Goal: Task Accomplishment & Management: Manage account settings

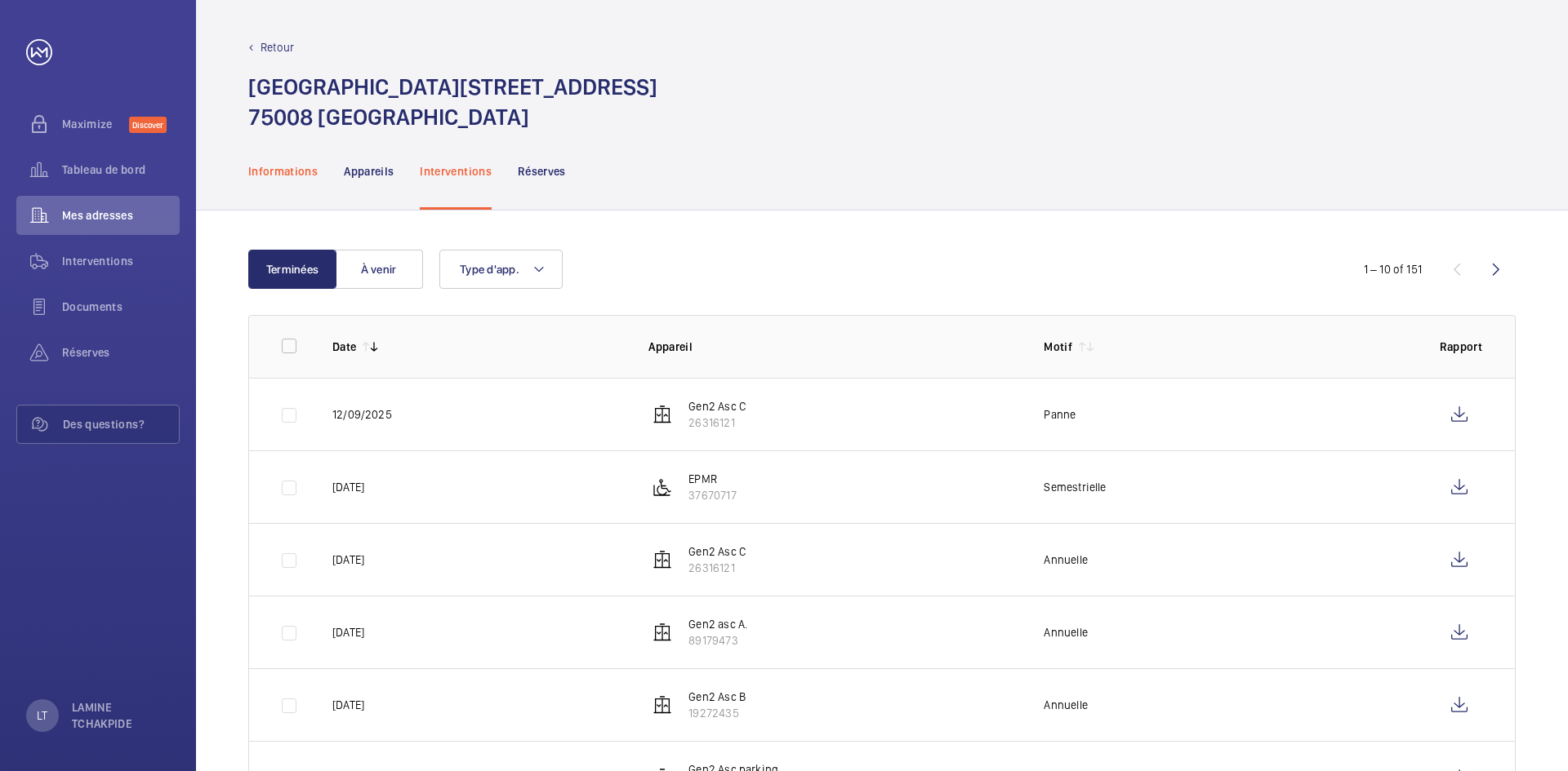
click at [312, 179] on div "Informations" at bounding box center [283, 171] width 70 height 77
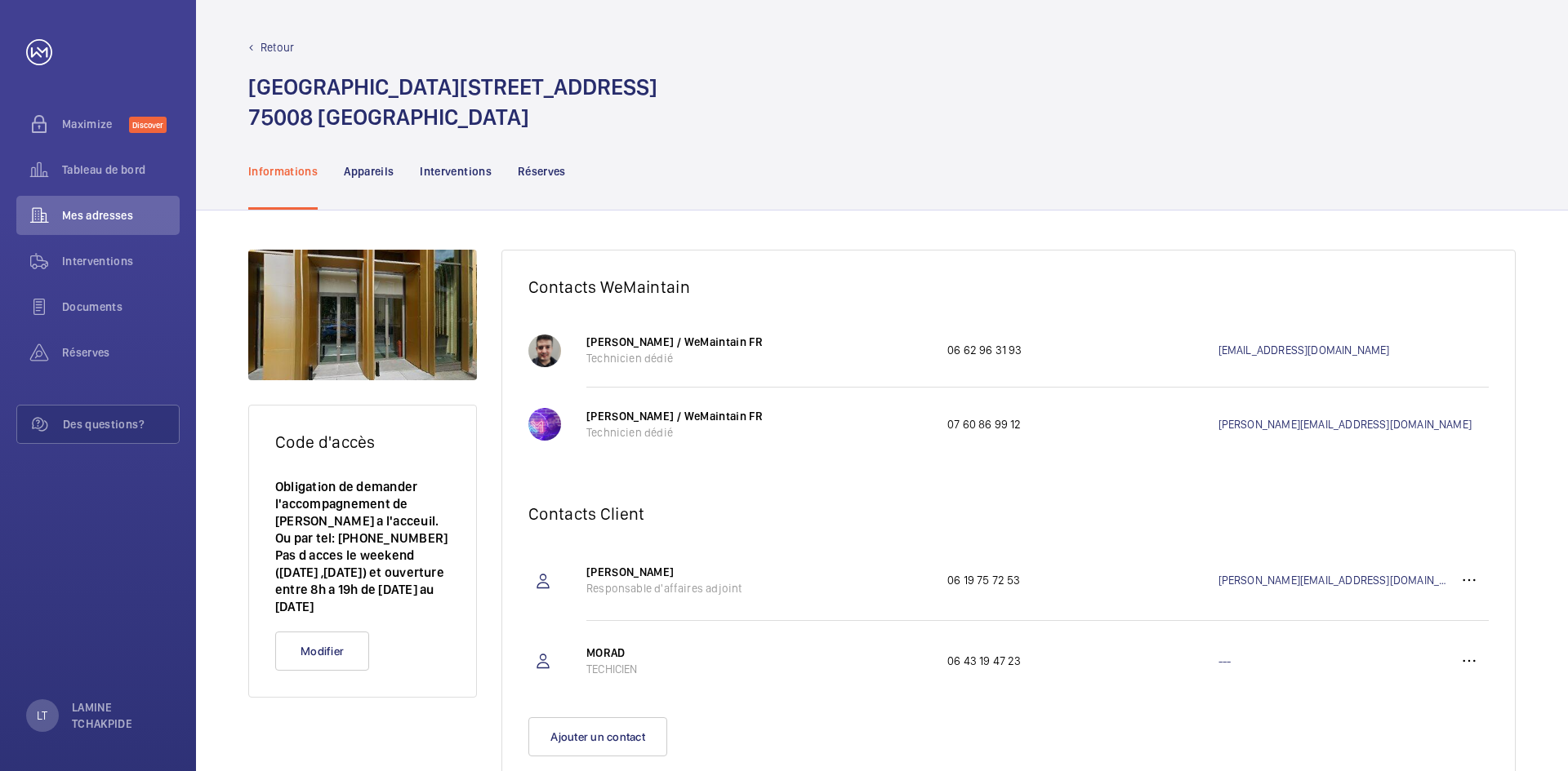
scroll to position [51, 0]
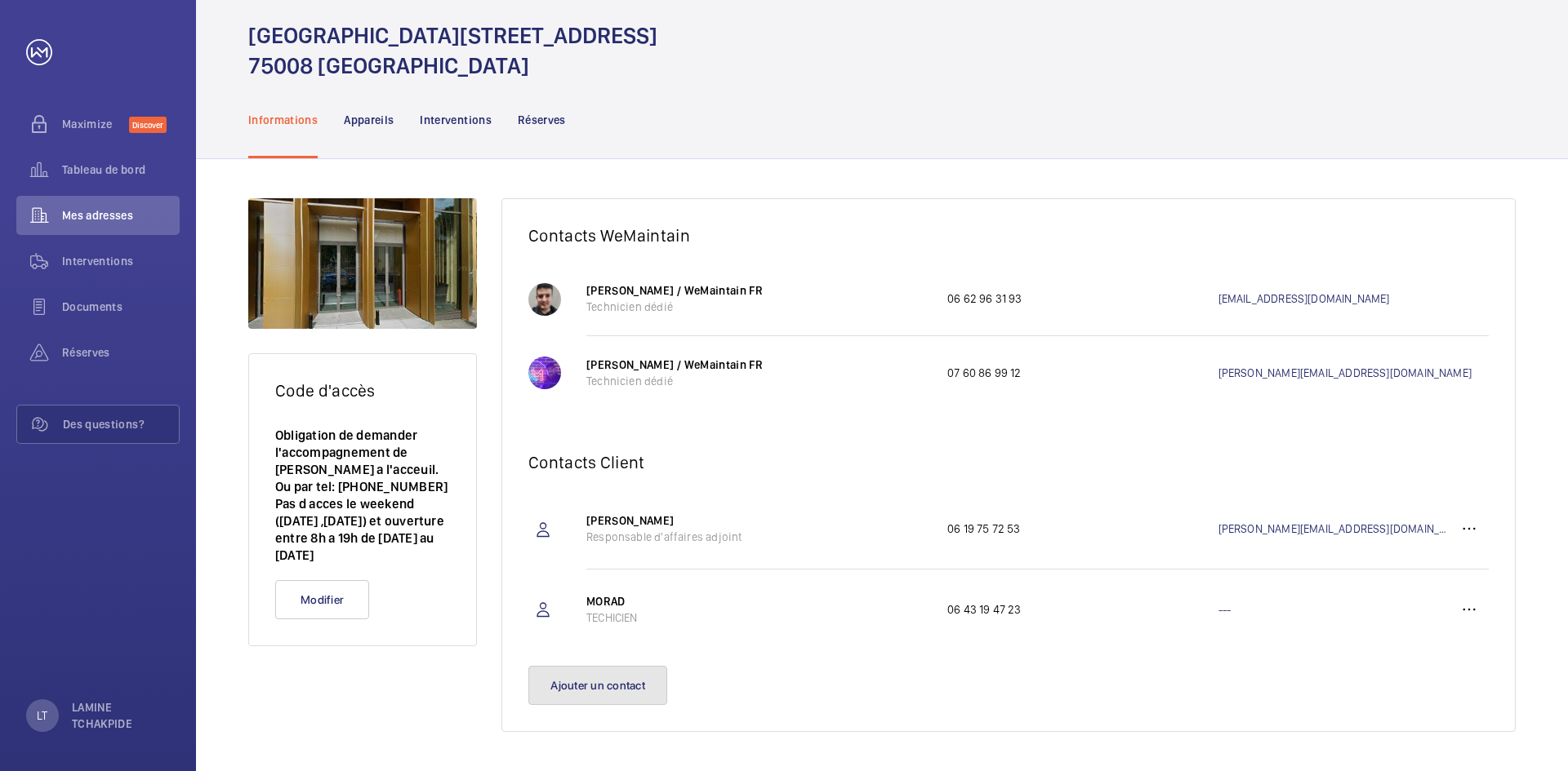
click at [631, 677] on button "Ajouter un contact" at bounding box center [598, 686] width 139 height 40
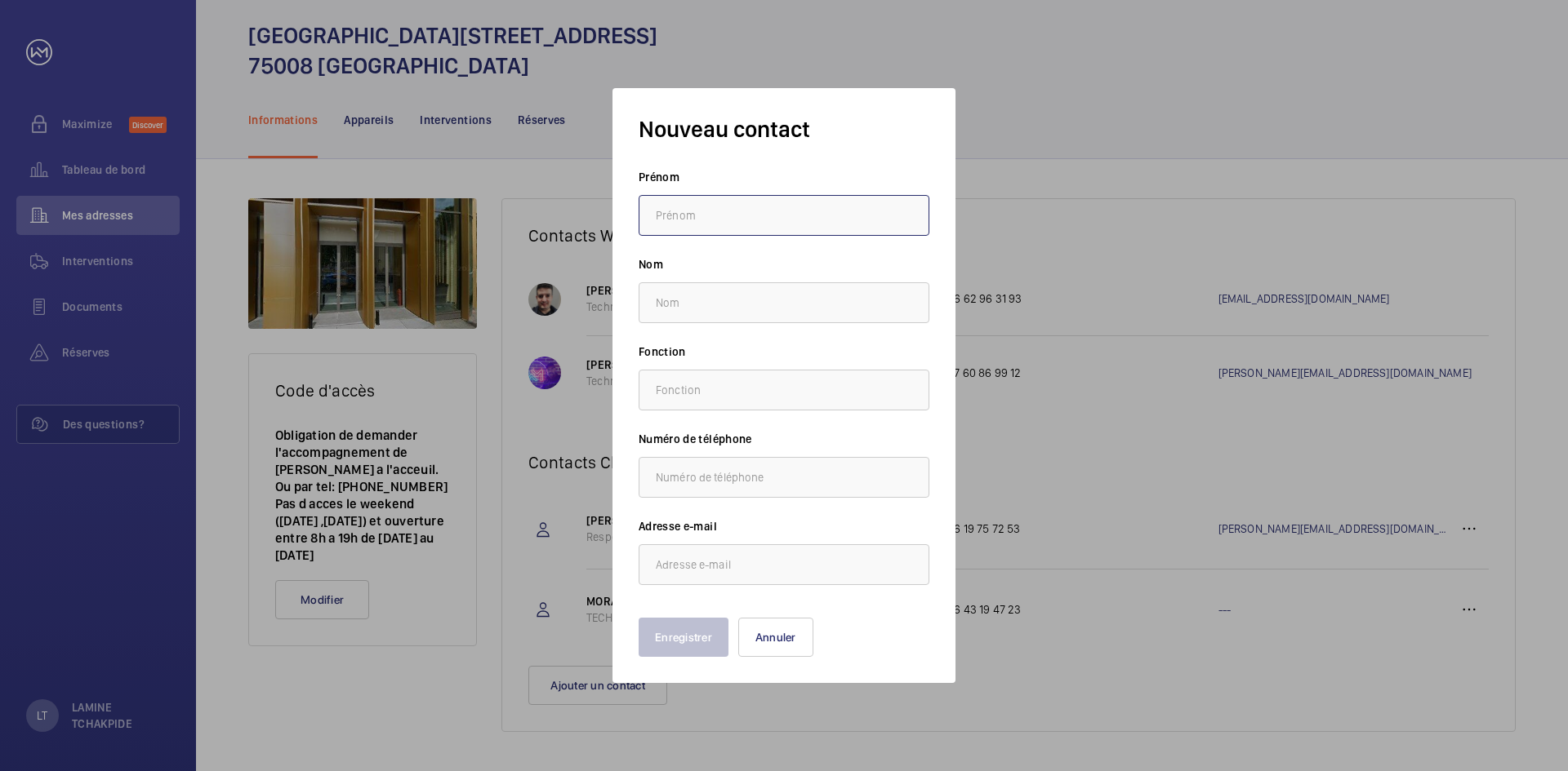
click at [728, 226] on input "text" at bounding box center [784, 215] width 291 height 41
type input "TCHAKPIDE"
type input "LAMINE"
type input "0665203010"
click at [736, 384] on input "text" at bounding box center [784, 390] width 291 height 41
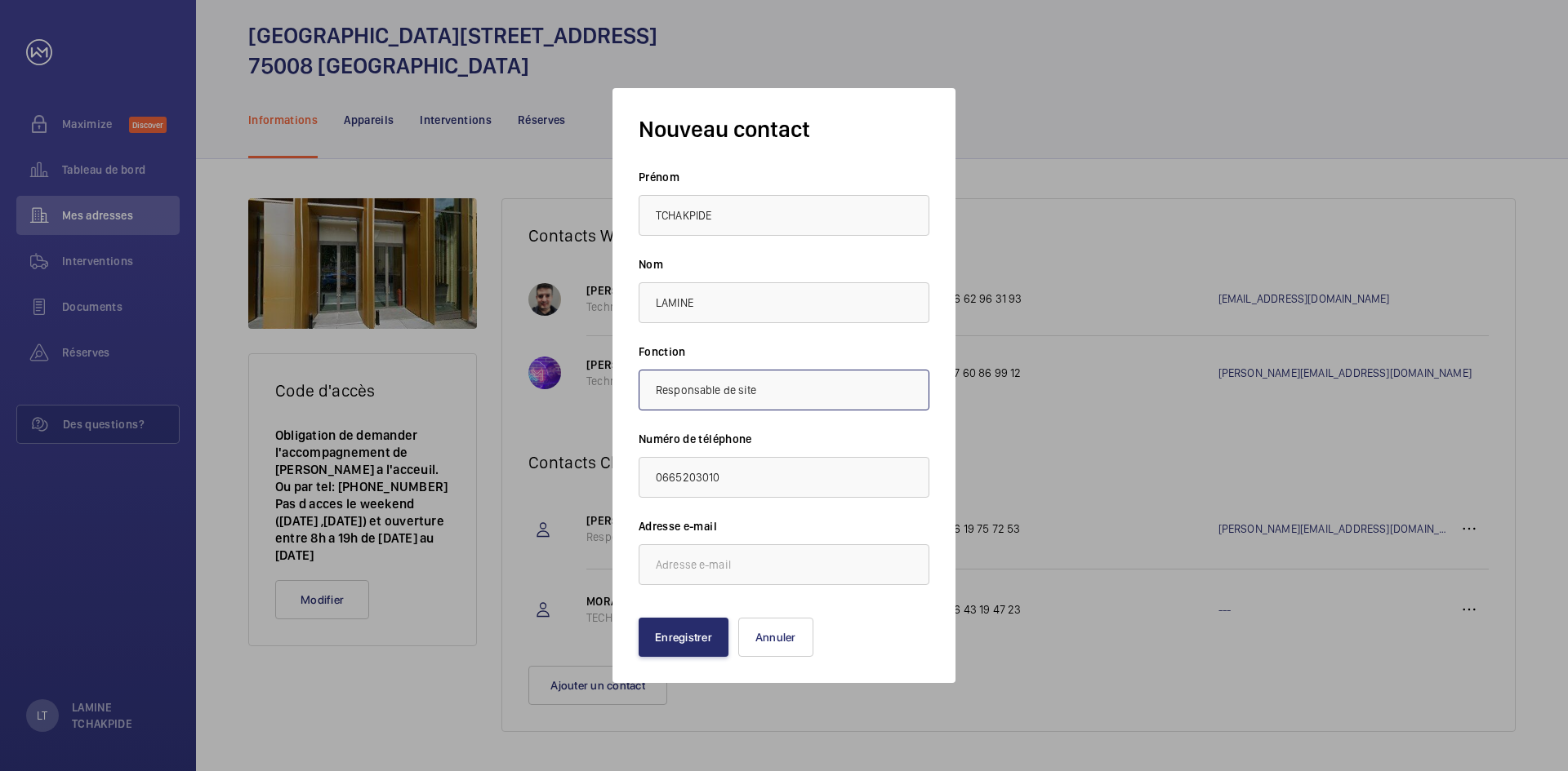
type input "Responsable de site"
click at [806, 565] on input "email" at bounding box center [784, 564] width 291 height 41
type input "[EMAIL_ADDRESS][DOMAIN_NAME]"
click at [672, 648] on button "Enregistrer" at bounding box center [683, 638] width 90 height 40
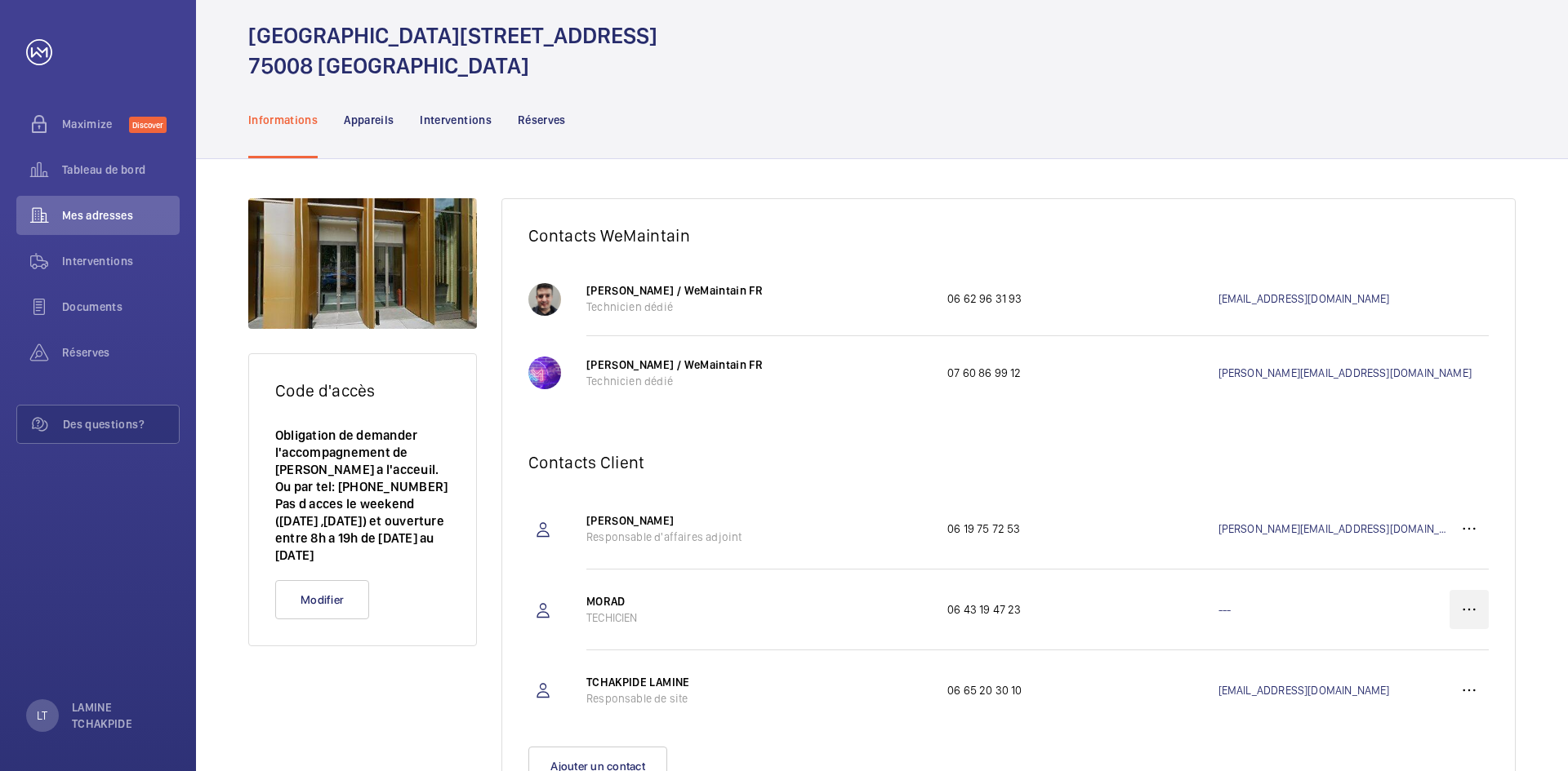
click at [1475, 613] on wm-front-icon-button at bounding box center [1470, 610] width 40 height 40
click at [1457, 698] on p "Supprimer" at bounding box center [1439, 690] width 63 height 16
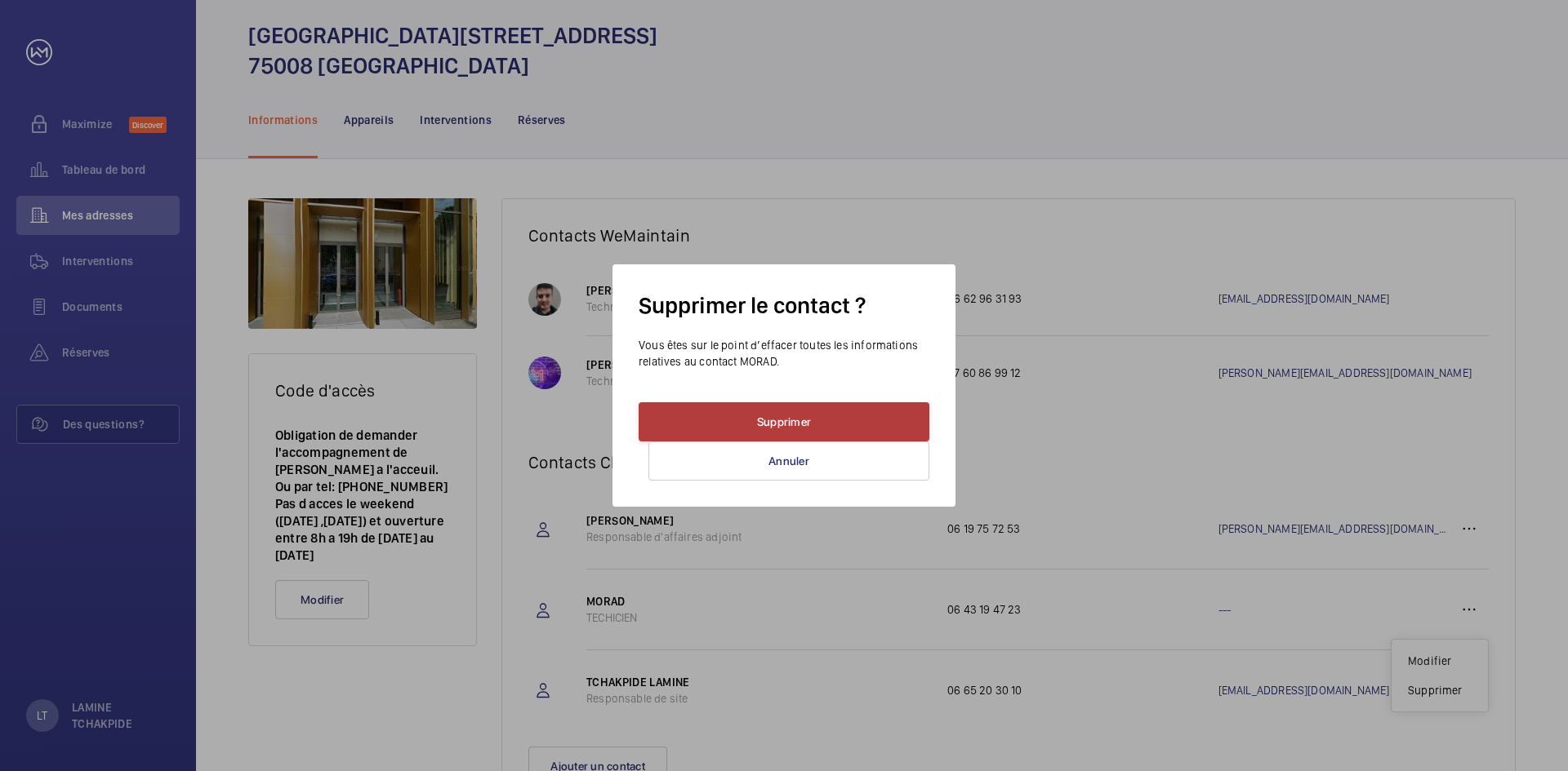
click at [884, 422] on button "Supprimer" at bounding box center [784, 422] width 291 height 40
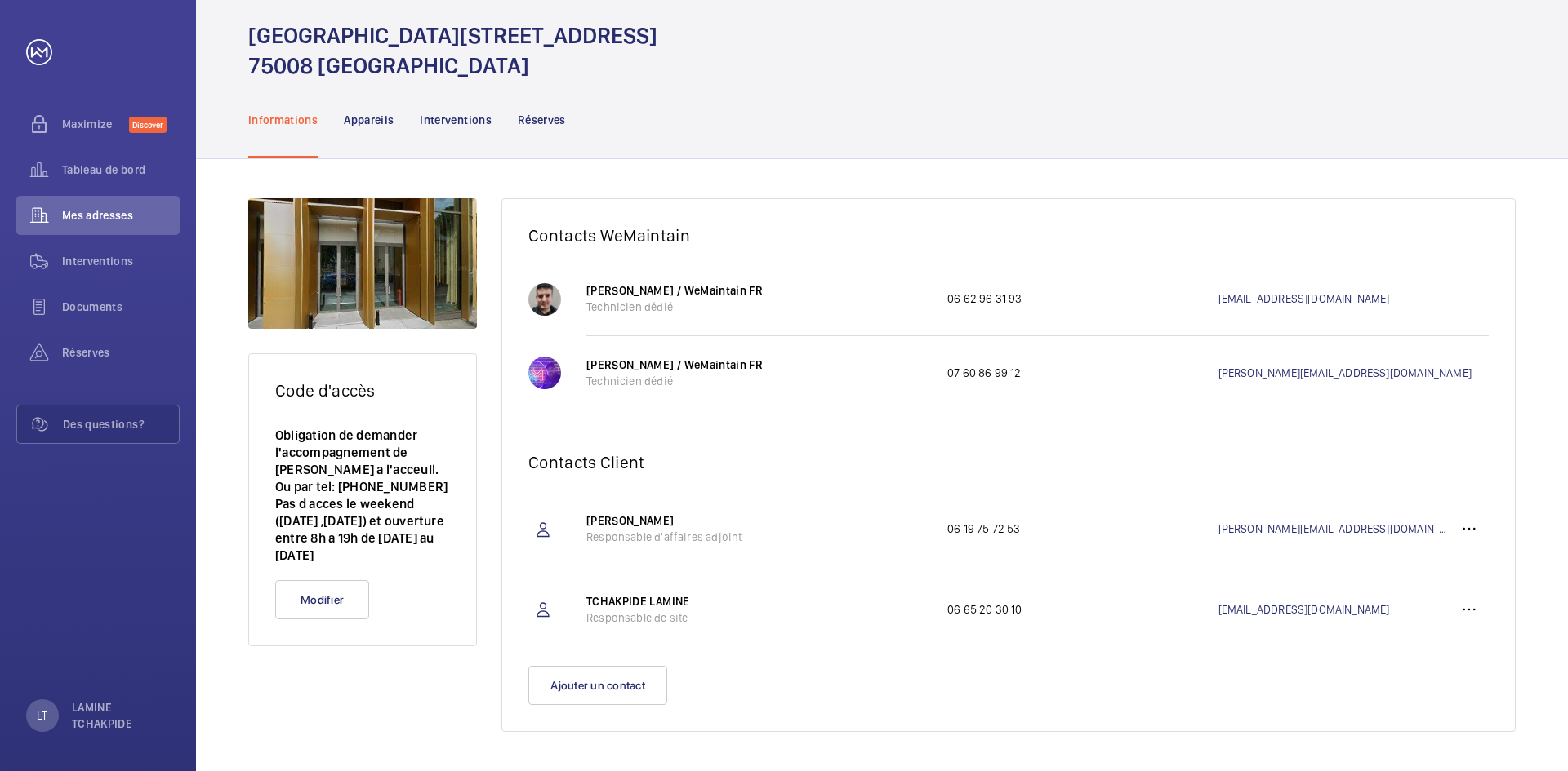
drag, startPoint x: 1214, startPoint y: 613, endPoint x: 1410, endPoint y: 620, distance: 196.1
click at [1410, 620] on div "TCHAKPIDE LAMINE Responsable de site 06 65 20 30 10 [EMAIL_ADDRESS][DOMAIN_NAME]" at bounding box center [1037, 610] width 902 height 80
copy div "[EMAIL_ADDRESS][DOMAIN_NAME]"
click at [95, 209] on span "Mes adresses" at bounding box center [121, 215] width 118 height 16
click at [105, 215] on span "Mes adresses" at bounding box center [121, 215] width 118 height 16
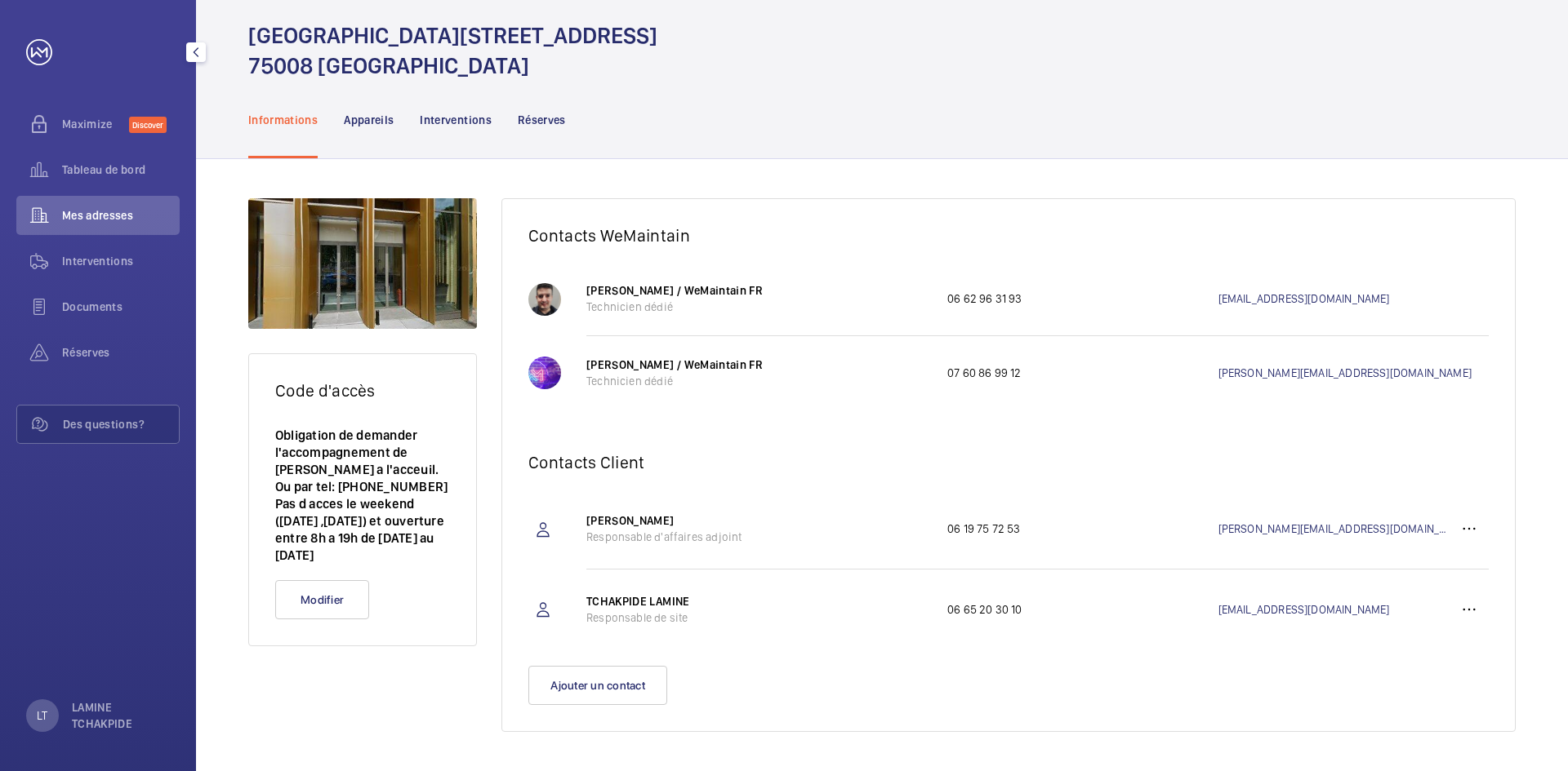
click at [106, 208] on span "Mes adresses" at bounding box center [121, 215] width 118 height 16
click at [191, 54] on mat-icon "button" at bounding box center [195, 52] width 20 height 13
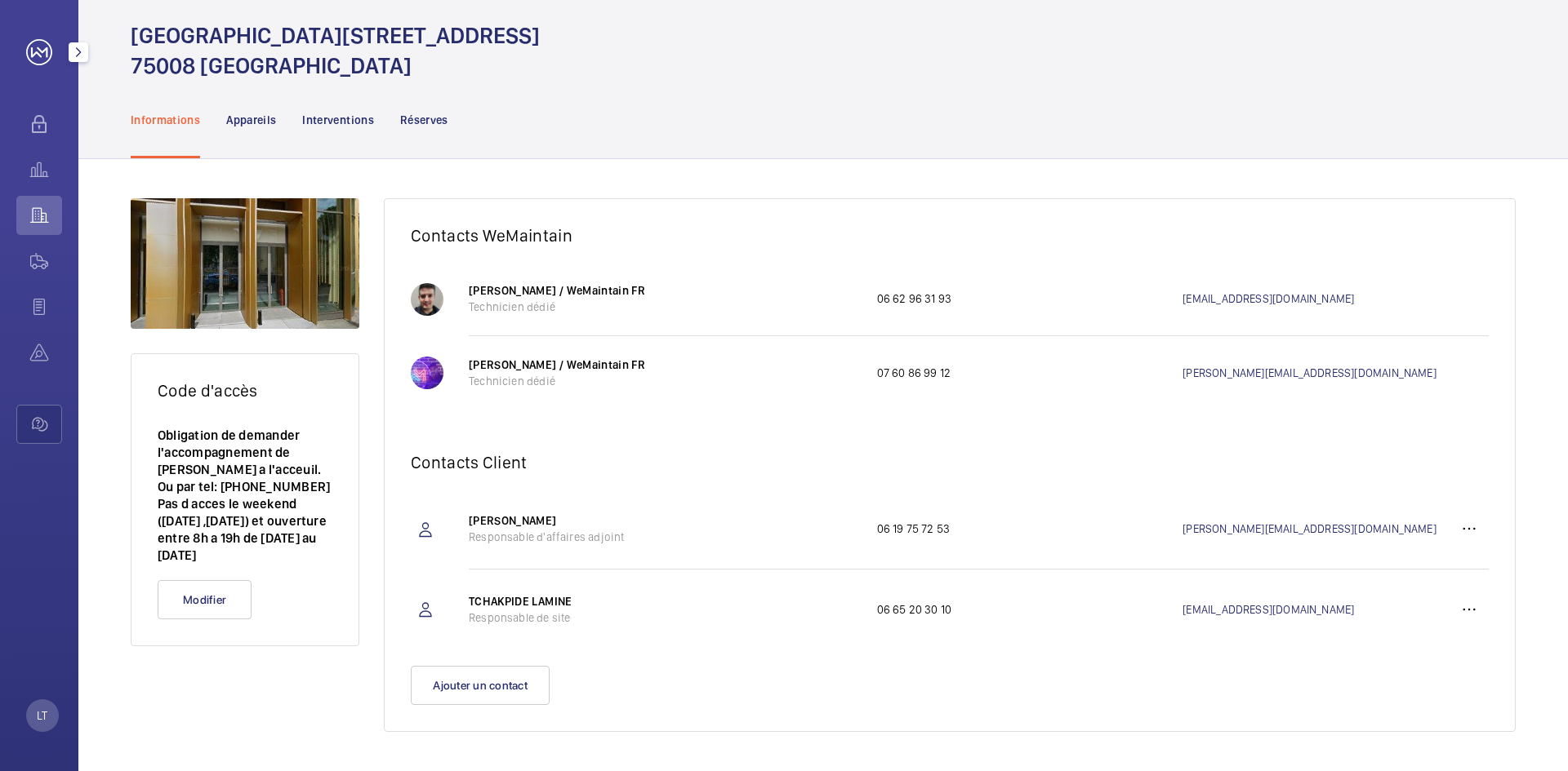
click at [69, 60] on button "button" at bounding box center [78, 52] width 20 height 20
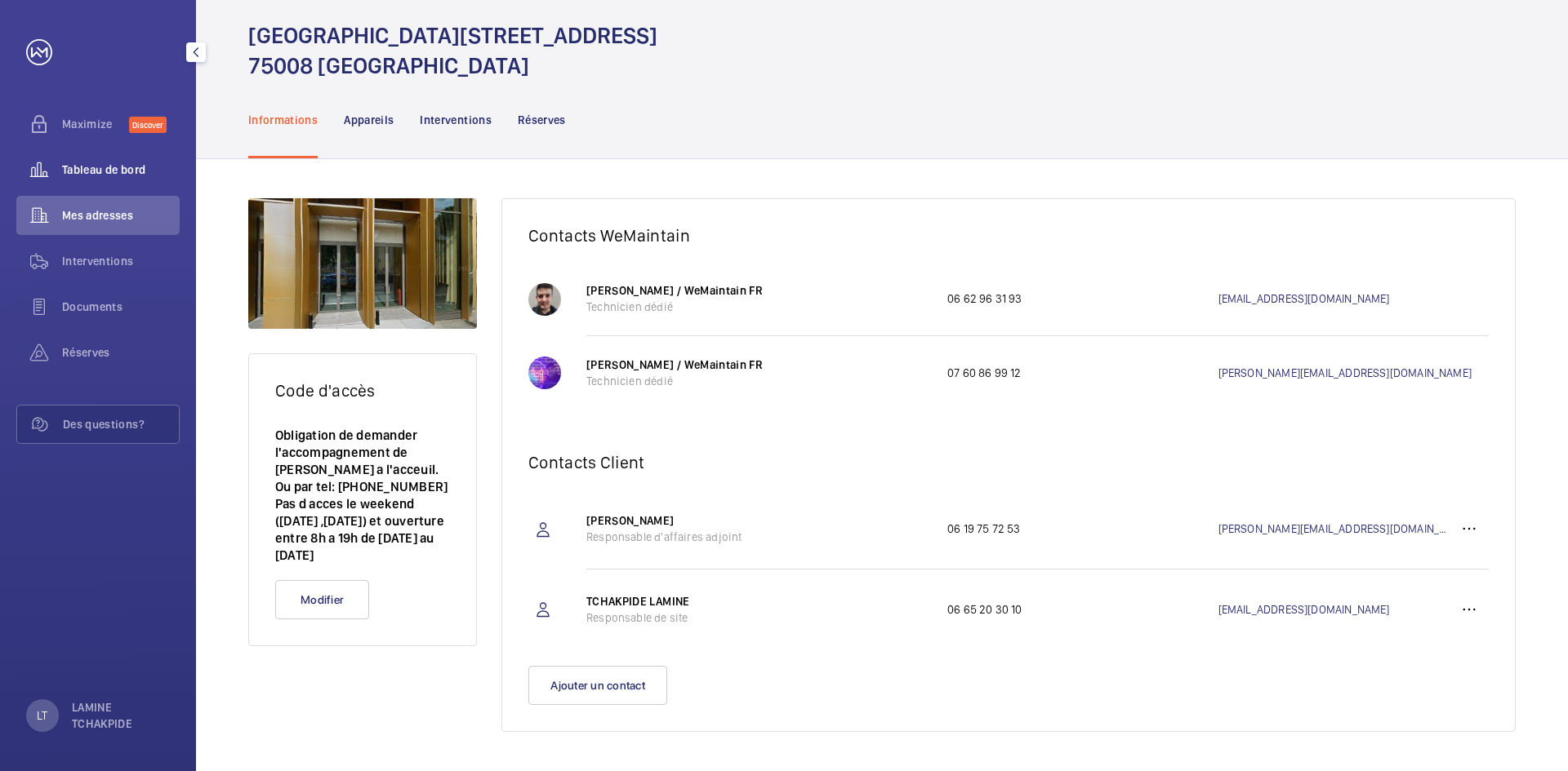
click at [82, 164] on span "Tableau de bord" at bounding box center [121, 169] width 118 height 16
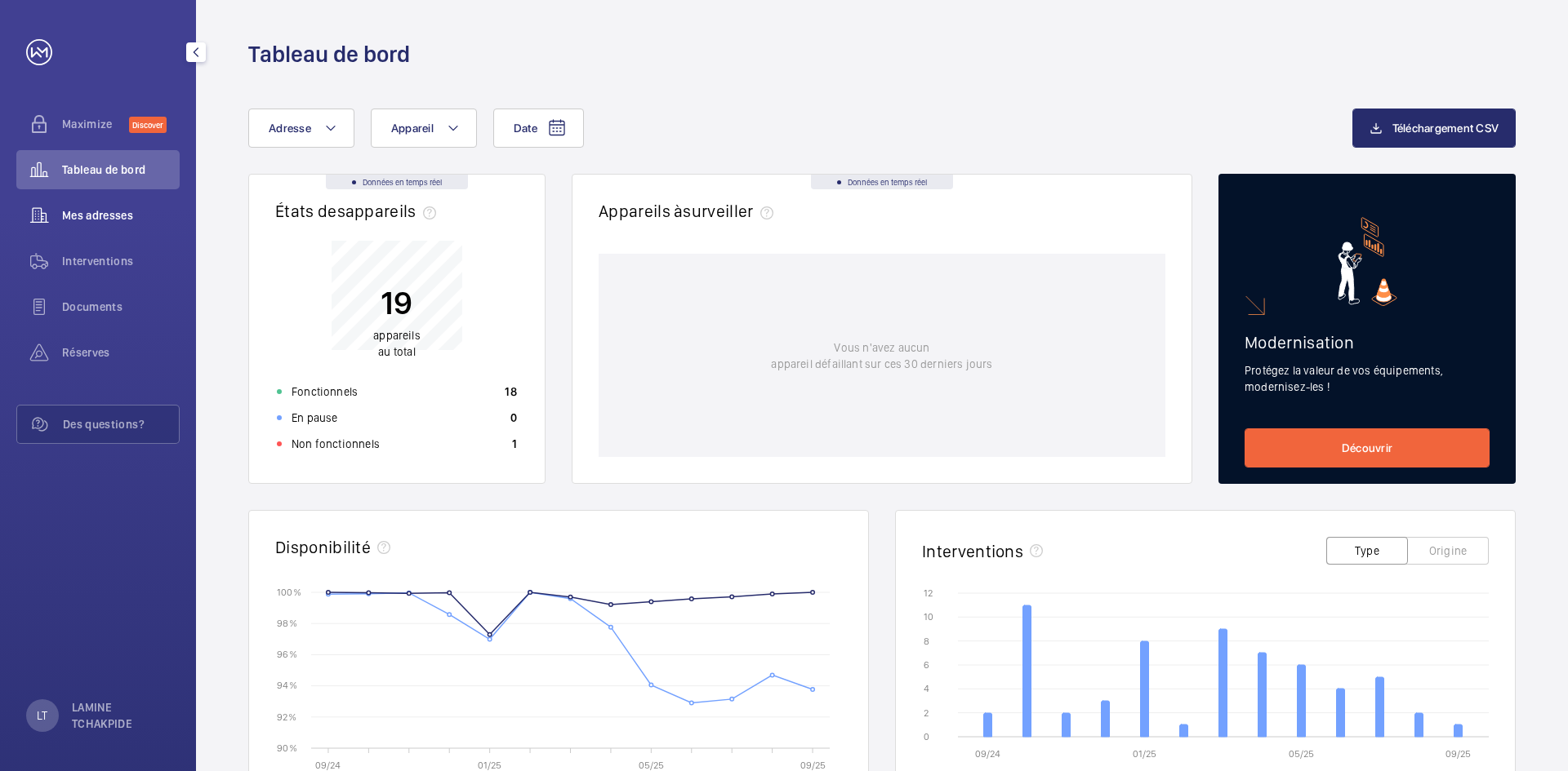
click at [101, 210] on span "Mes adresses" at bounding box center [121, 215] width 118 height 16
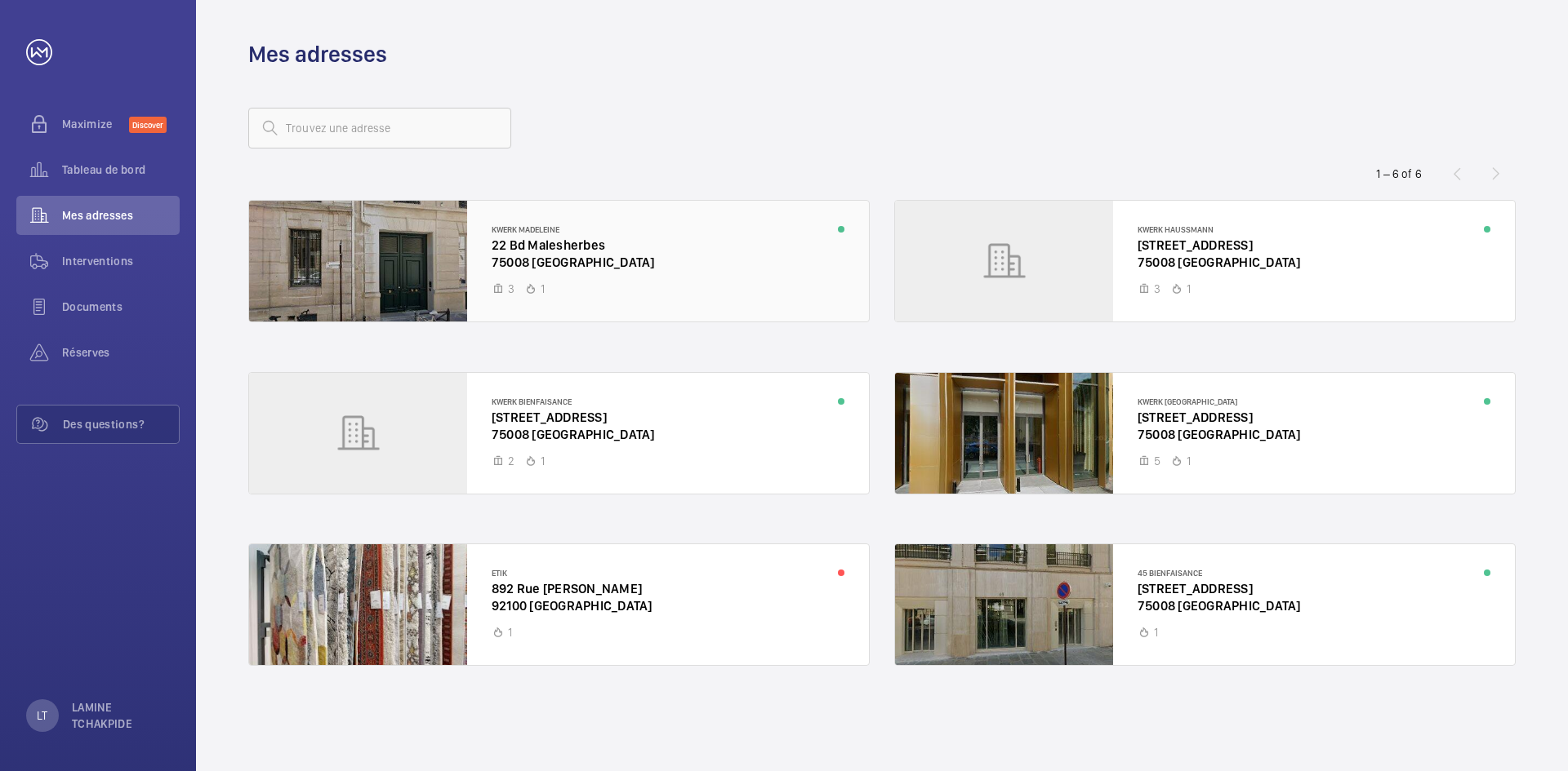
click at [593, 306] on div at bounding box center [559, 261] width 620 height 121
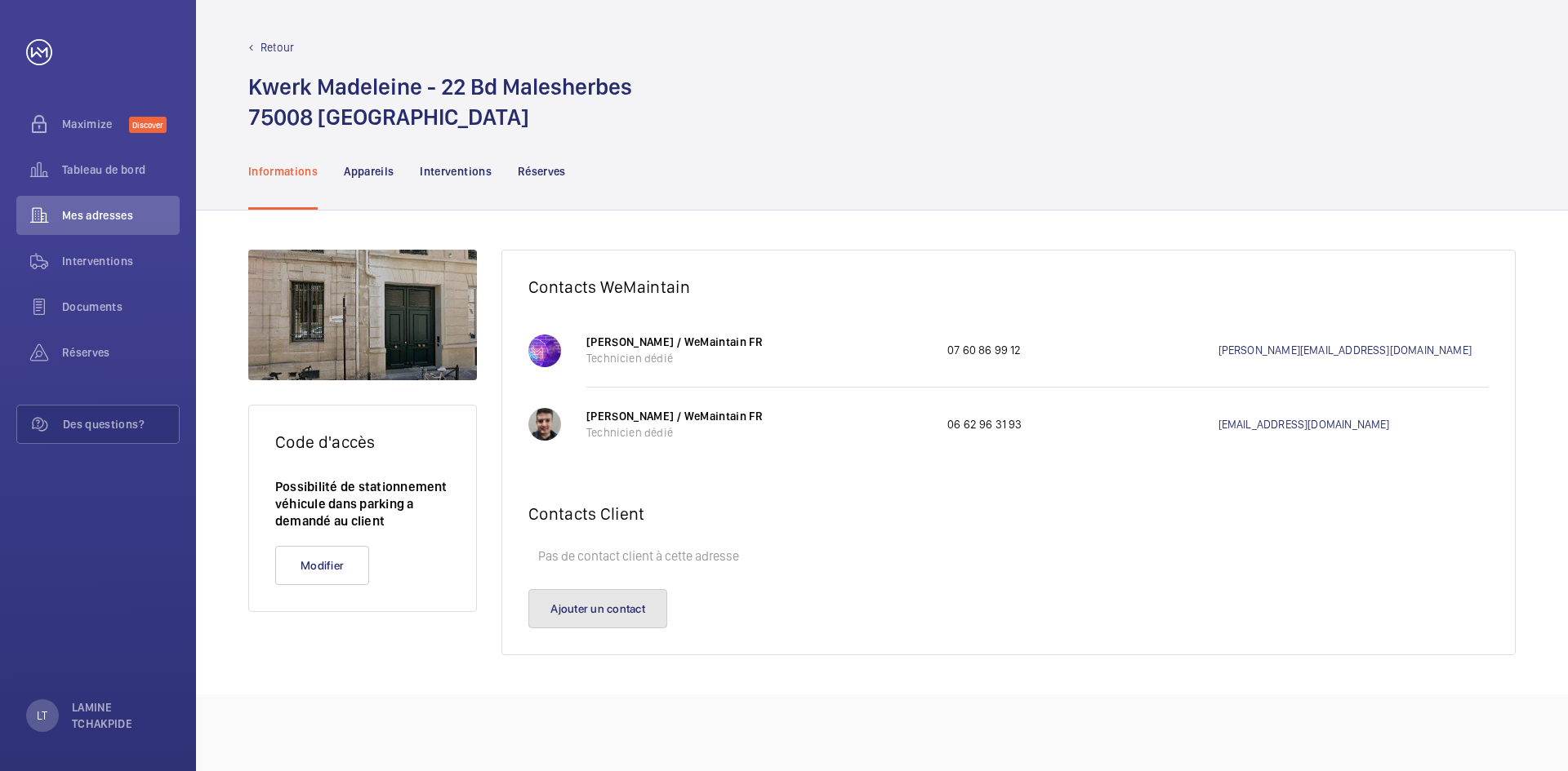
click at [583, 602] on button "Ajouter un contact" at bounding box center [598, 610] width 139 height 40
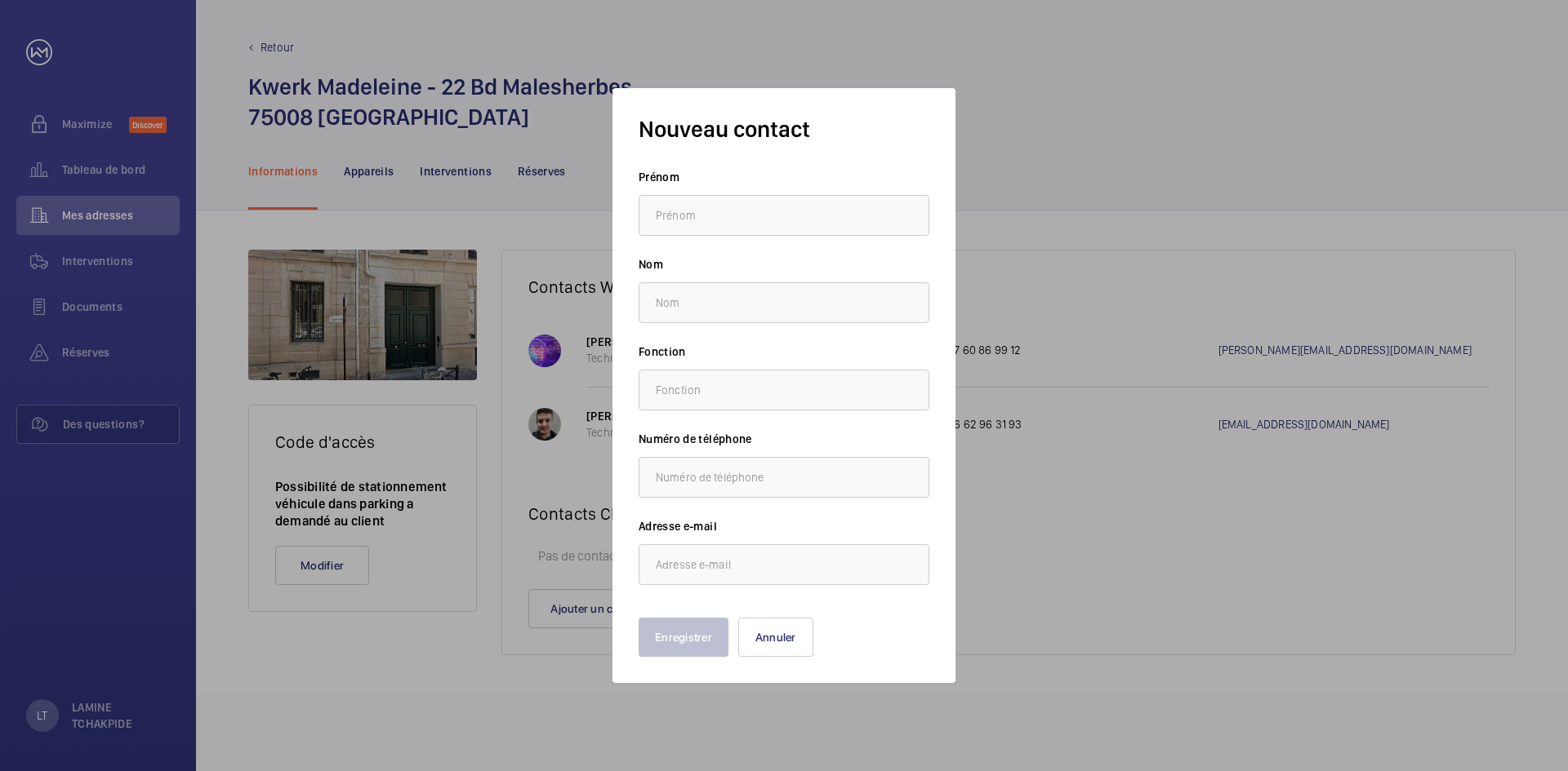
click at [820, 221] on input "text" at bounding box center [784, 215] width 291 height 41
type input "TCHAKPIDE"
type input "LAMINE"
type input "0665203010"
click at [728, 559] on input "email" at bounding box center [784, 564] width 291 height 41
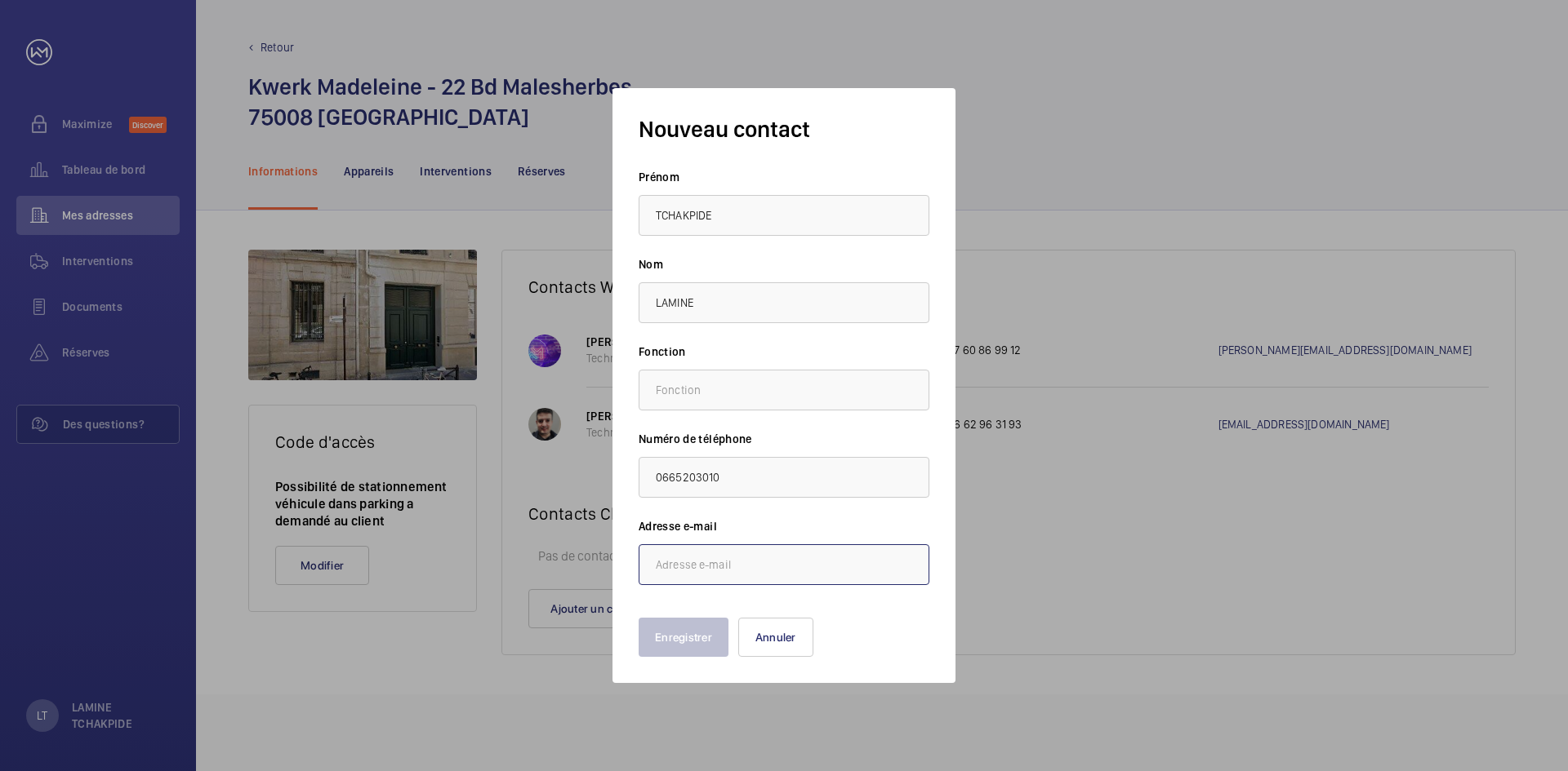
paste input "[EMAIL_ADDRESS][DOMAIN_NAME]"
type input "[EMAIL_ADDRESS][DOMAIN_NAME]"
click at [762, 395] on input "text" at bounding box center [784, 390] width 291 height 41
type input "RS"
click at [693, 648] on button "Enregistrer" at bounding box center [683, 638] width 90 height 40
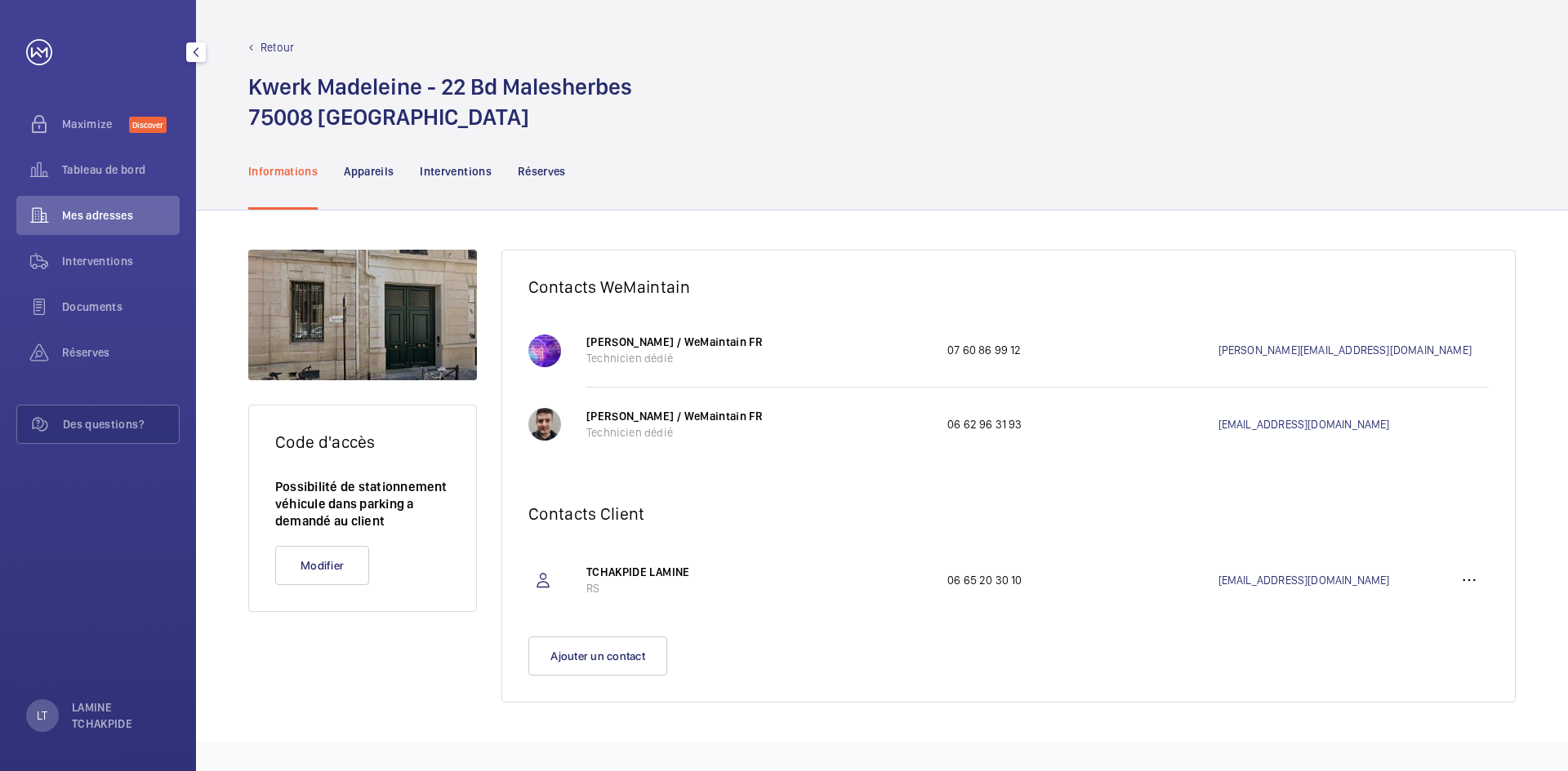
click at [147, 202] on div "Mes adresses" at bounding box center [97, 216] width 163 height 40
click at [131, 169] on span "Tableau de bord" at bounding box center [121, 169] width 118 height 16
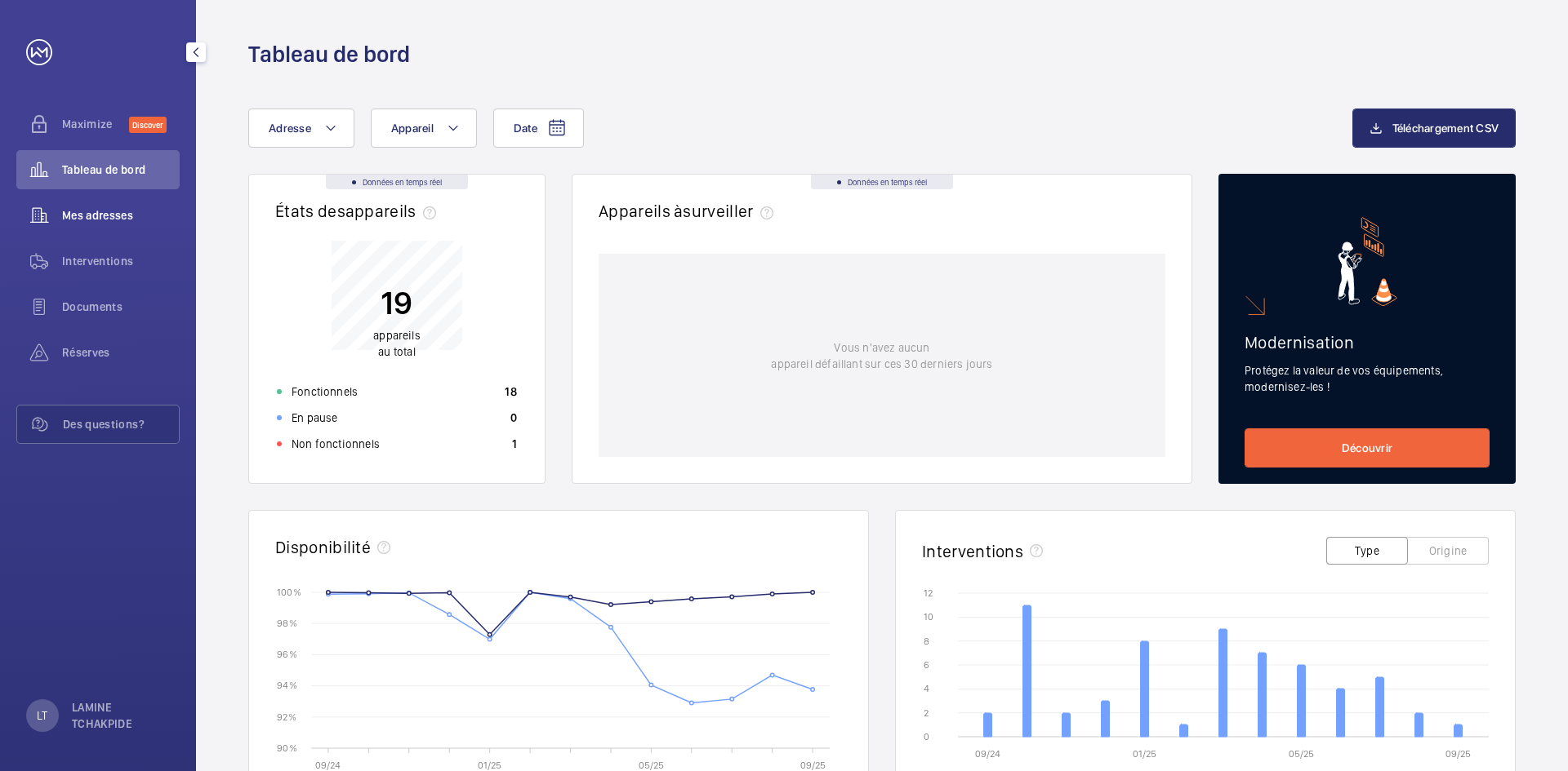
click at [133, 227] on div "Mes adresses" at bounding box center [97, 216] width 163 height 40
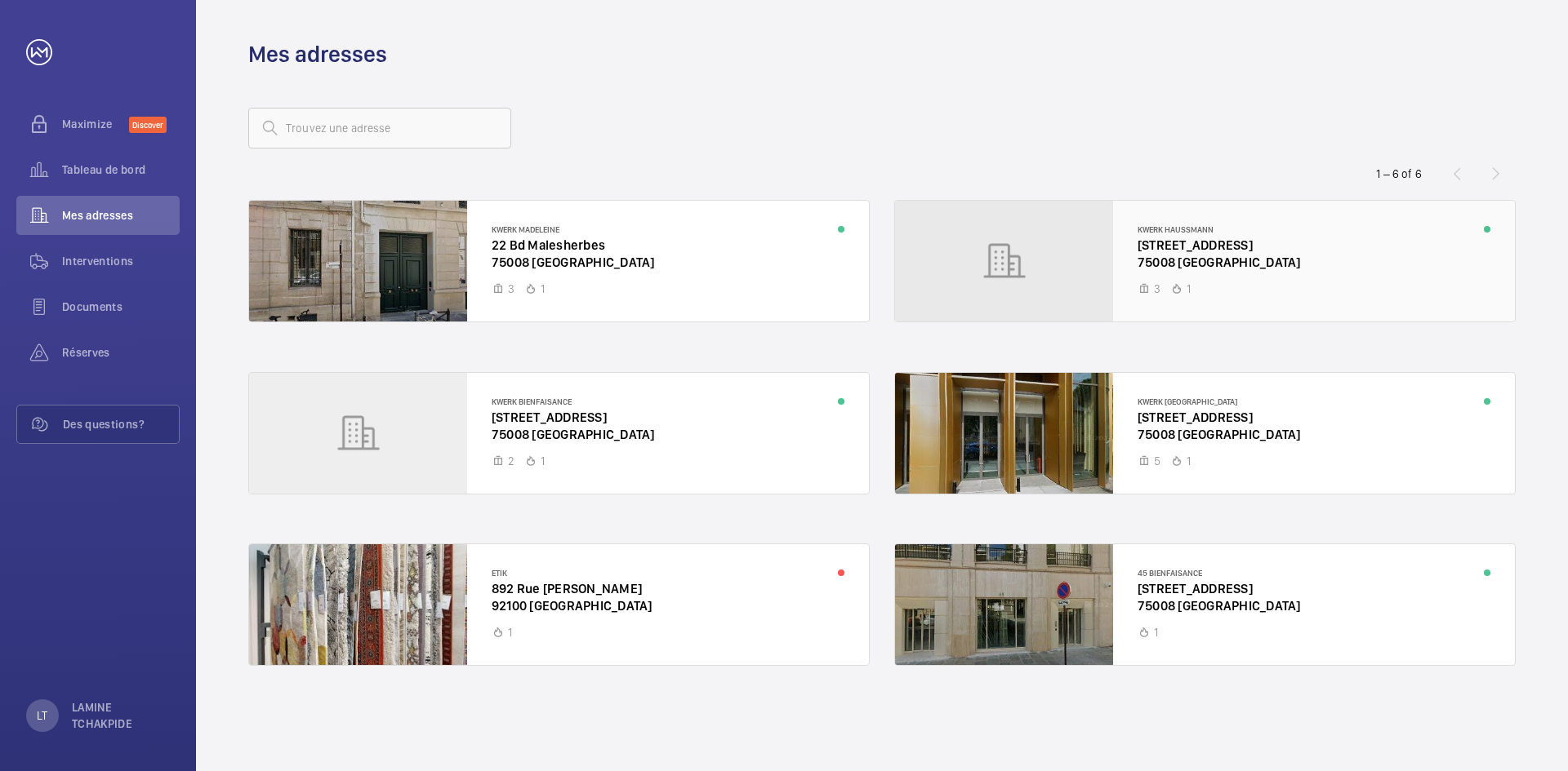
click at [1231, 298] on div at bounding box center [1205, 261] width 620 height 121
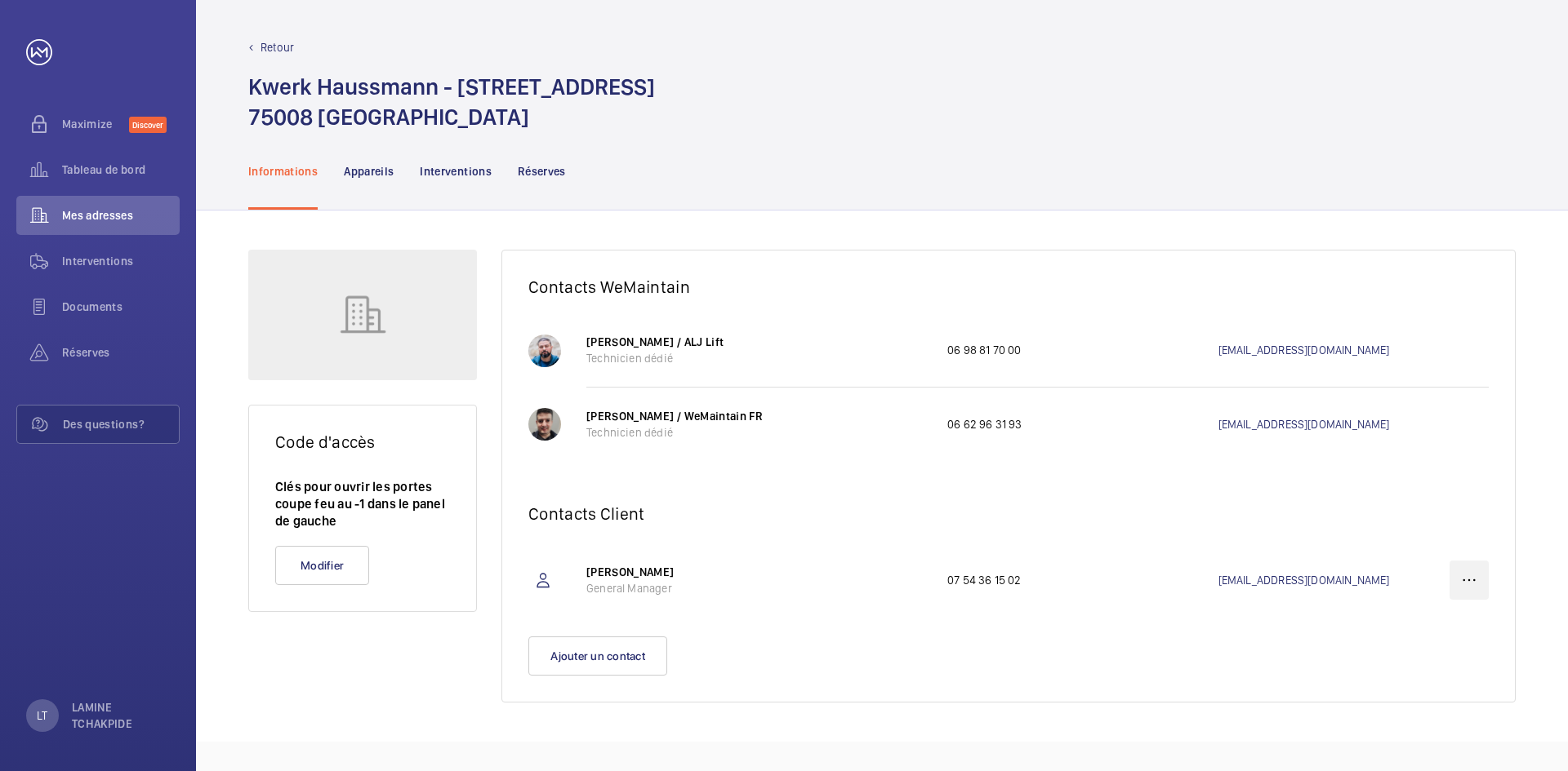
click at [1475, 581] on wm-front-icon-button at bounding box center [1470, 580] width 40 height 40
click at [1431, 657] on p "Supprimer" at bounding box center [1439, 661] width 63 height 16
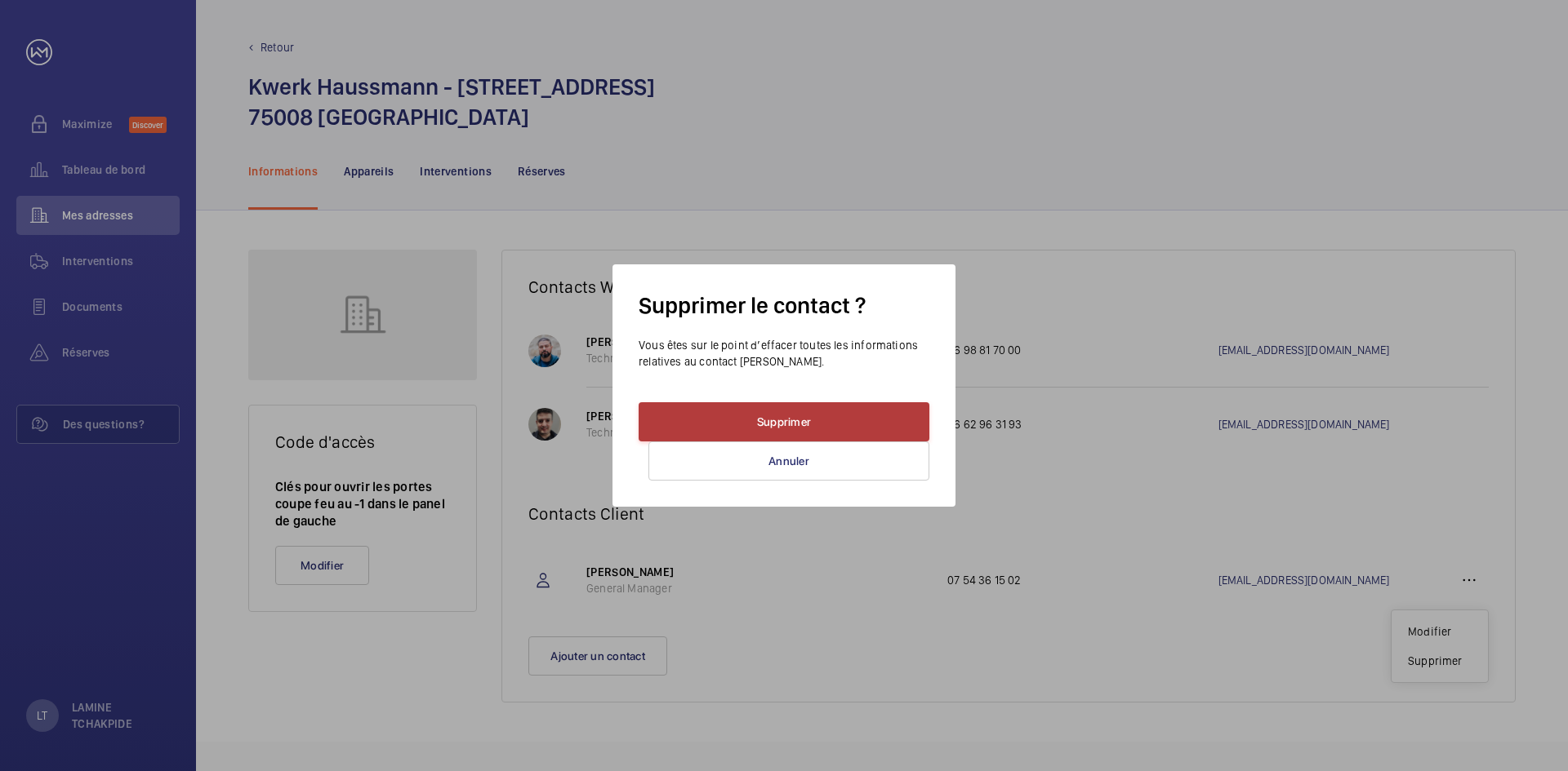
click at [842, 409] on button "Supprimer" at bounding box center [784, 422] width 291 height 40
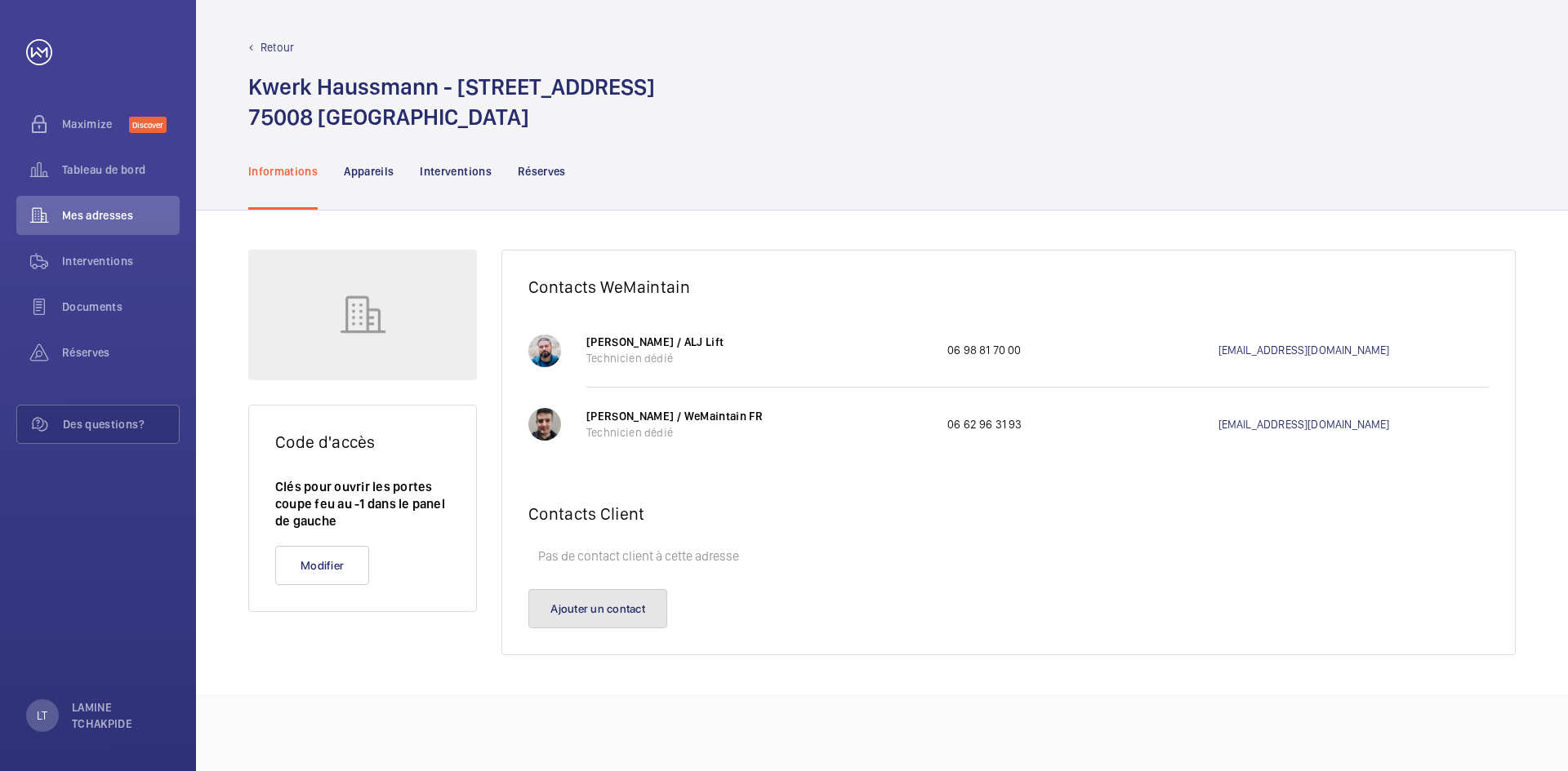
click at [582, 601] on button "Ajouter un contact" at bounding box center [598, 610] width 139 height 40
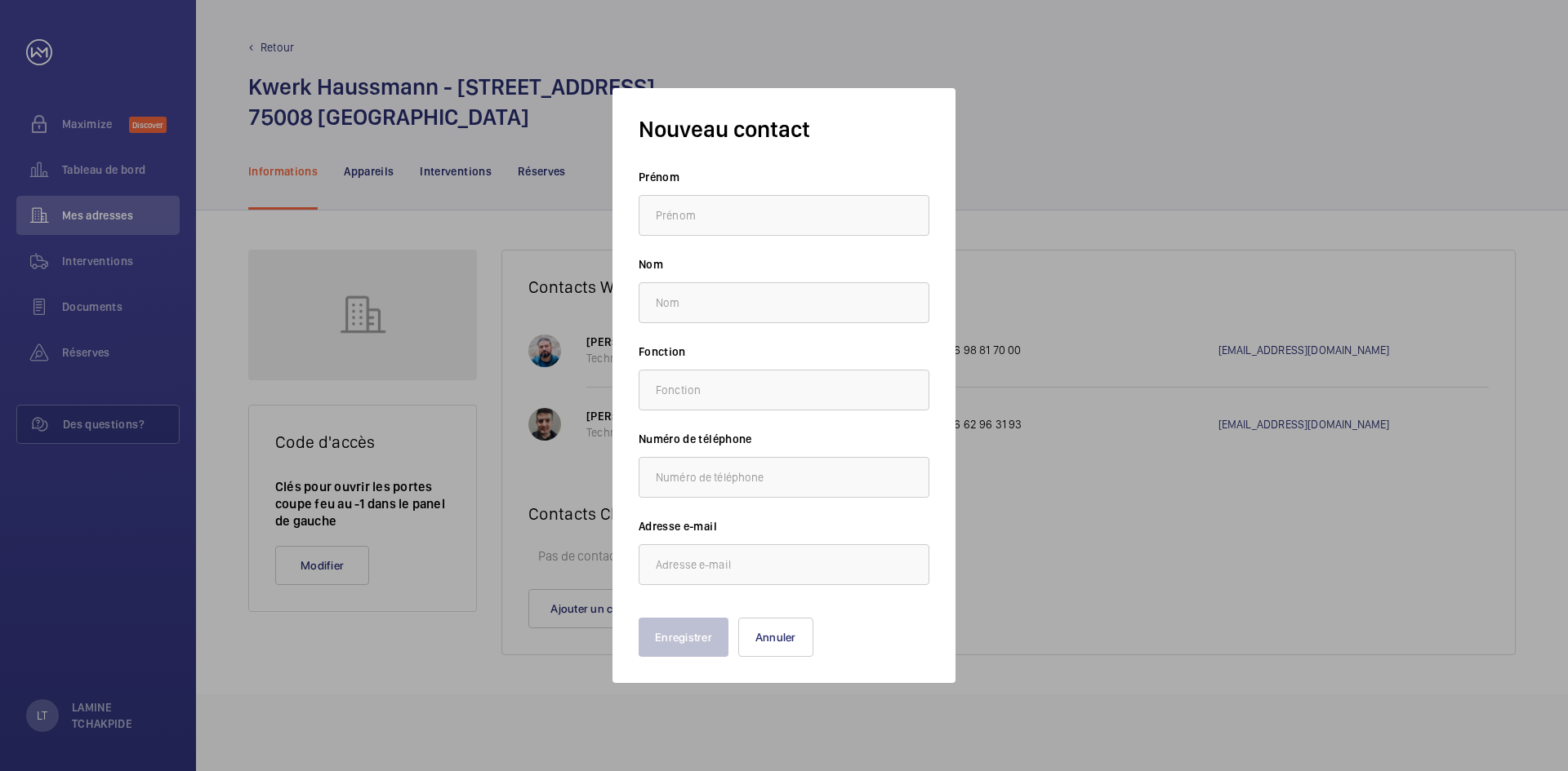
click at [764, 218] on input "text" at bounding box center [784, 215] width 291 height 41
type input "TCHAKPIDE"
type input "LAMINE"
type input "0665203010"
click at [751, 377] on input "text" at bounding box center [784, 390] width 291 height 41
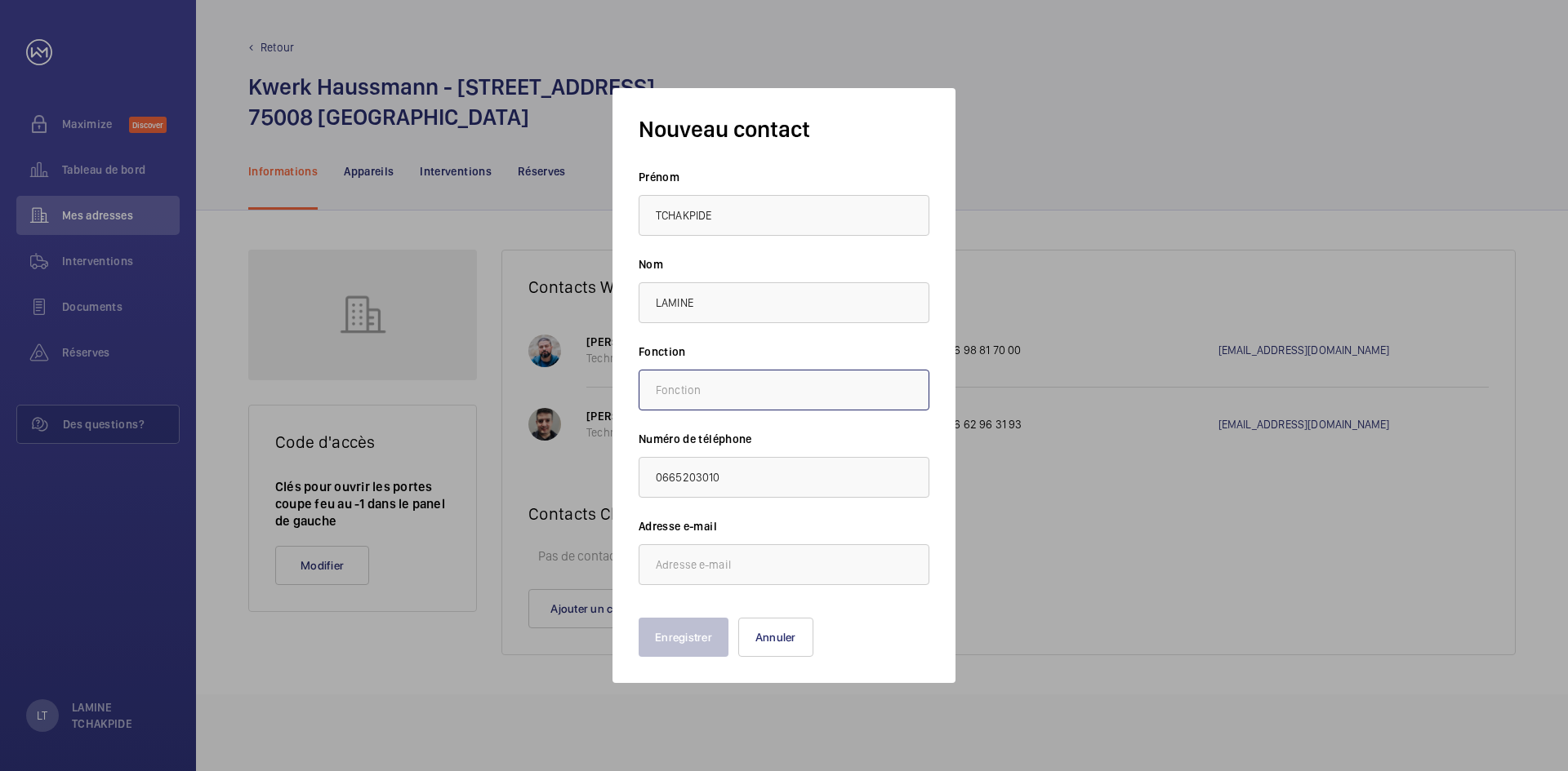
click at [751, 377] on input "text" at bounding box center [784, 390] width 291 height 41
type input "RS"
click at [733, 572] on input "email" at bounding box center [784, 564] width 291 height 41
paste input "[EMAIL_ADDRESS][DOMAIN_NAME]"
type input "[EMAIL_ADDRESS][DOMAIN_NAME]"
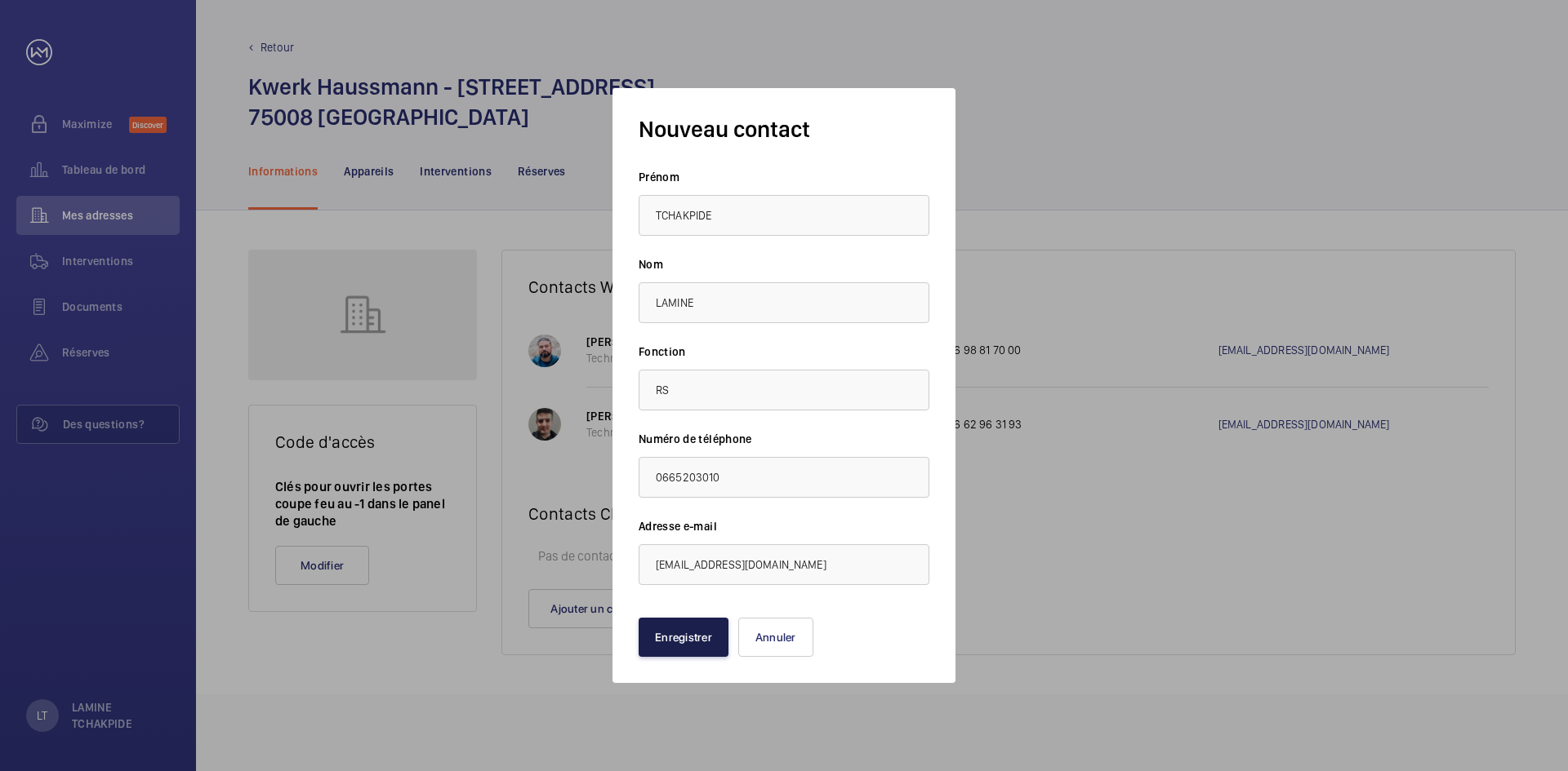
click at [690, 648] on button "Enregistrer" at bounding box center [683, 638] width 90 height 40
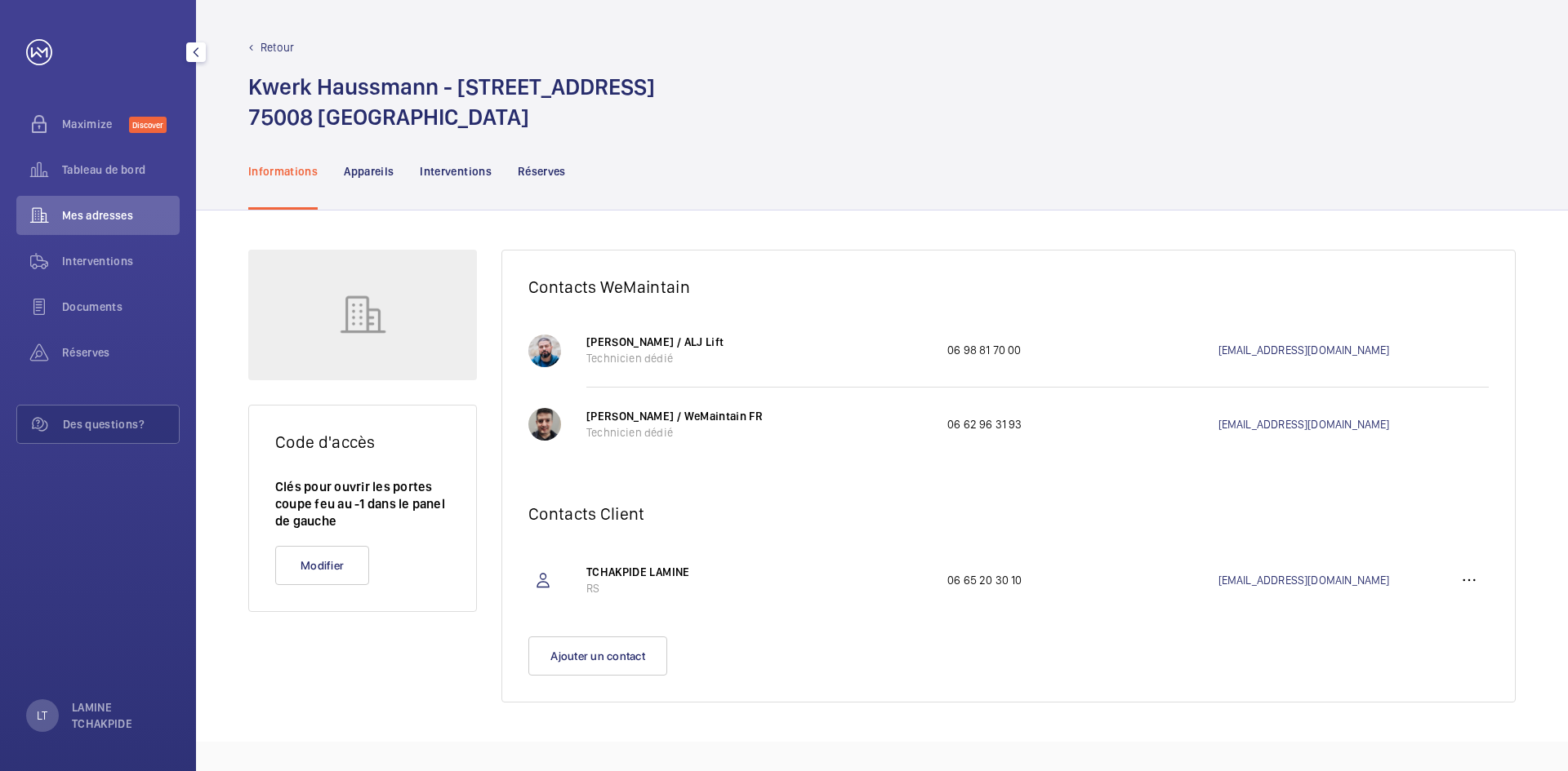
click at [110, 211] on span "Mes adresses" at bounding box center [121, 215] width 118 height 16
click at [290, 176] on p "Informations" at bounding box center [283, 171] width 70 height 16
click at [101, 166] on span "Tableau de bord" at bounding box center [121, 169] width 118 height 16
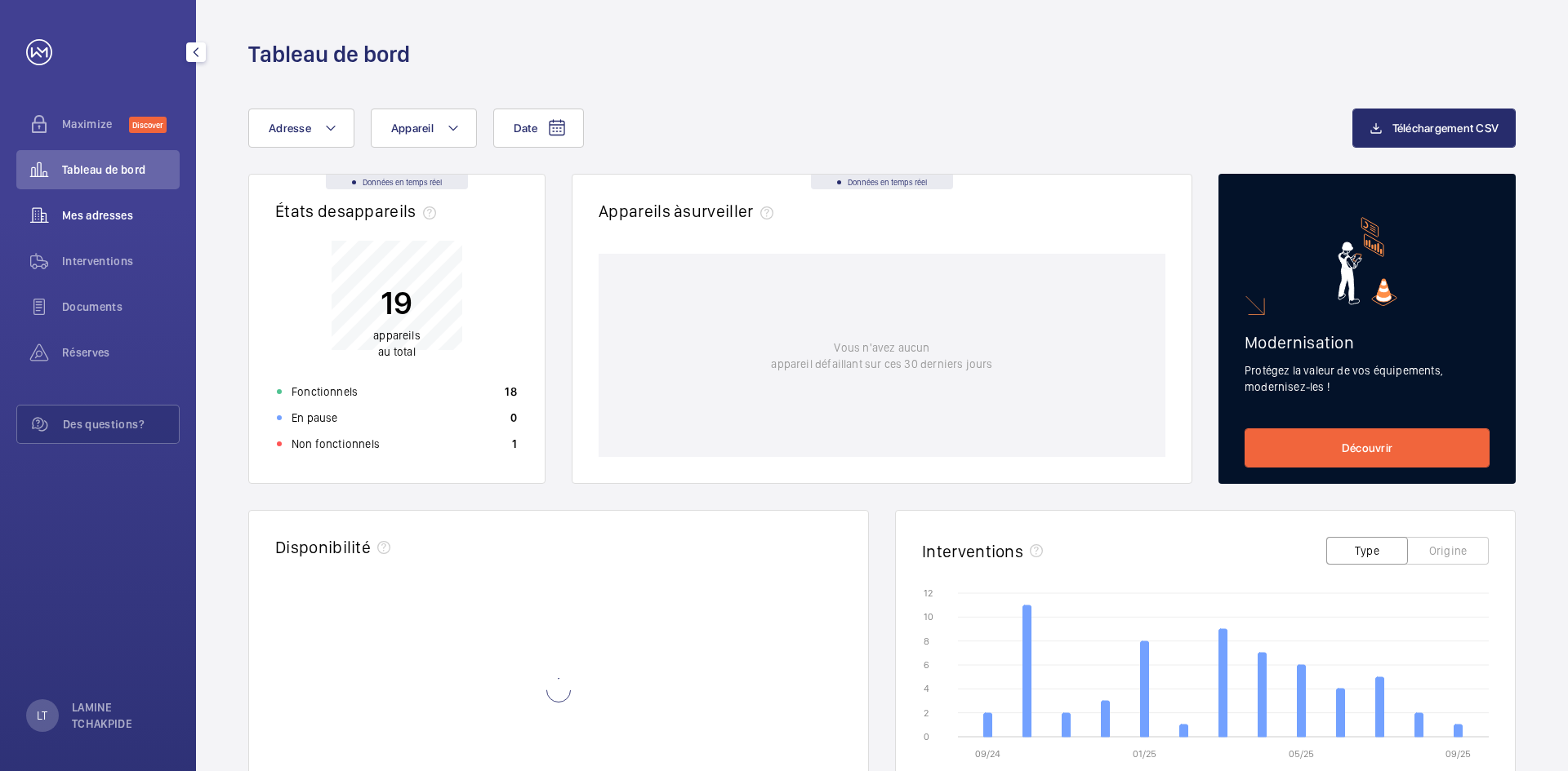
click at [82, 217] on span "Mes adresses" at bounding box center [121, 215] width 118 height 16
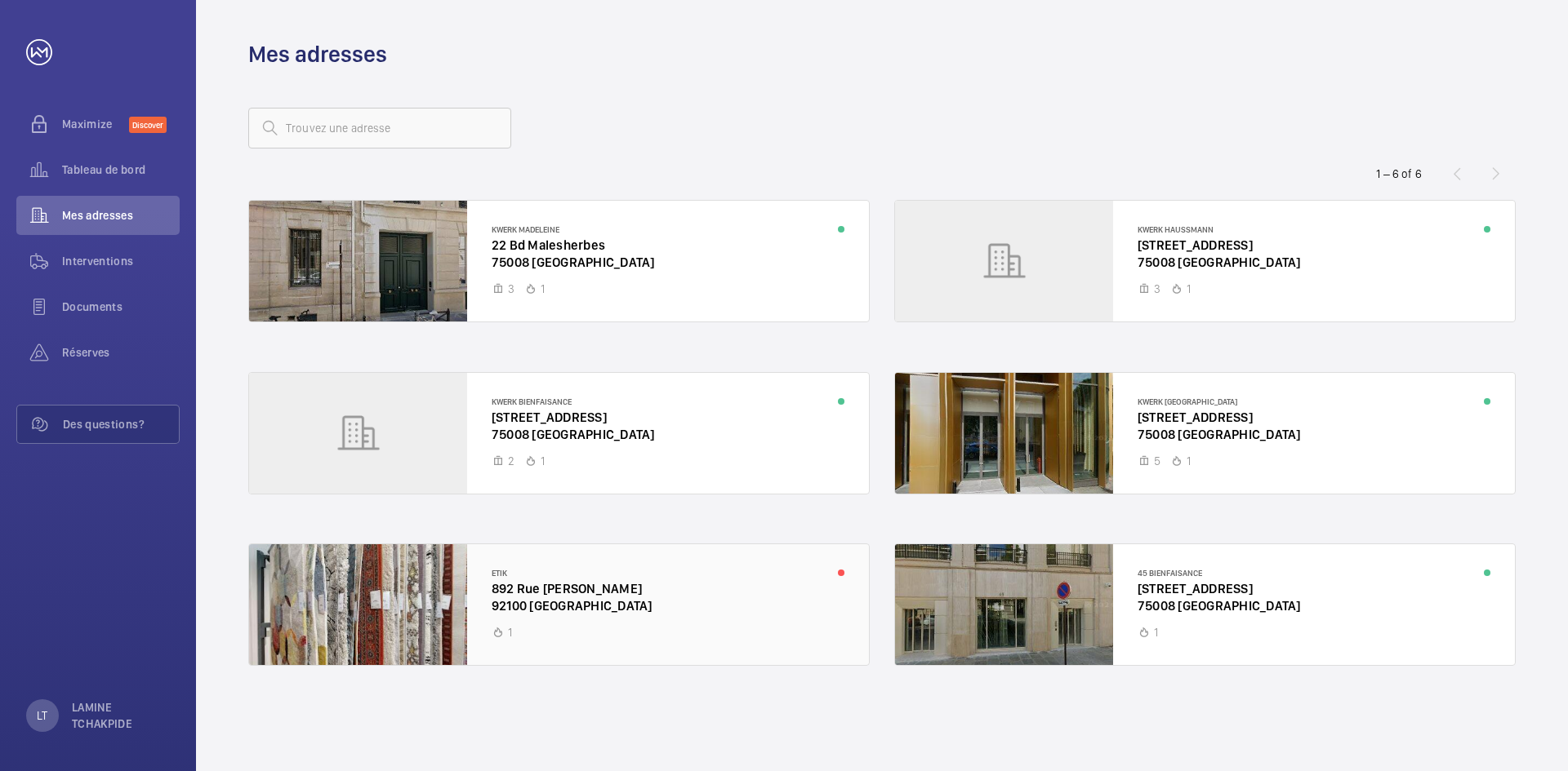
click at [723, 564] on div at bounding box center [559, 605] width 620 height 121
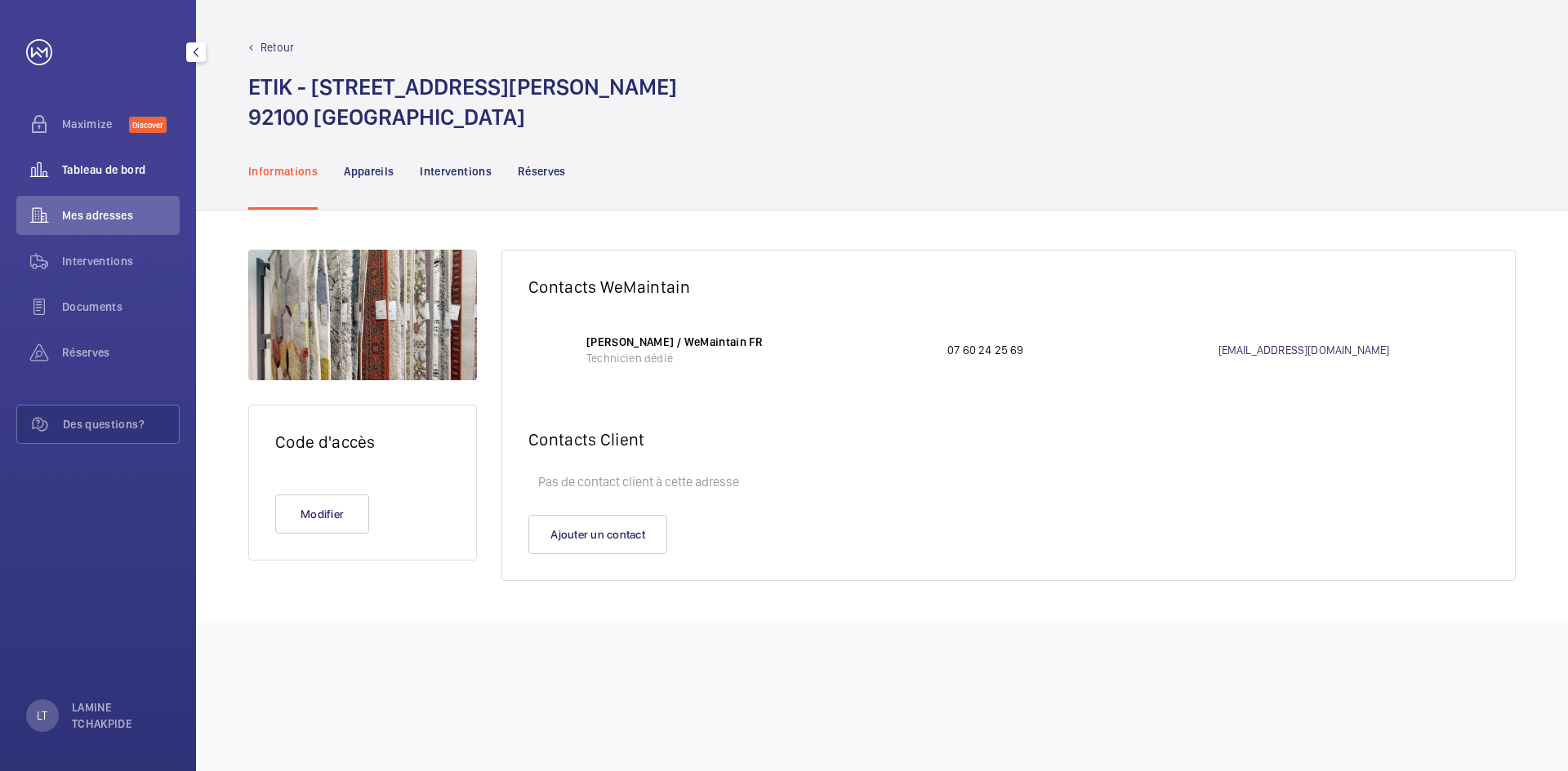
click at [86, 178] on div "Tableau de bord" at bounding box center [97, 170] width 163 height 40
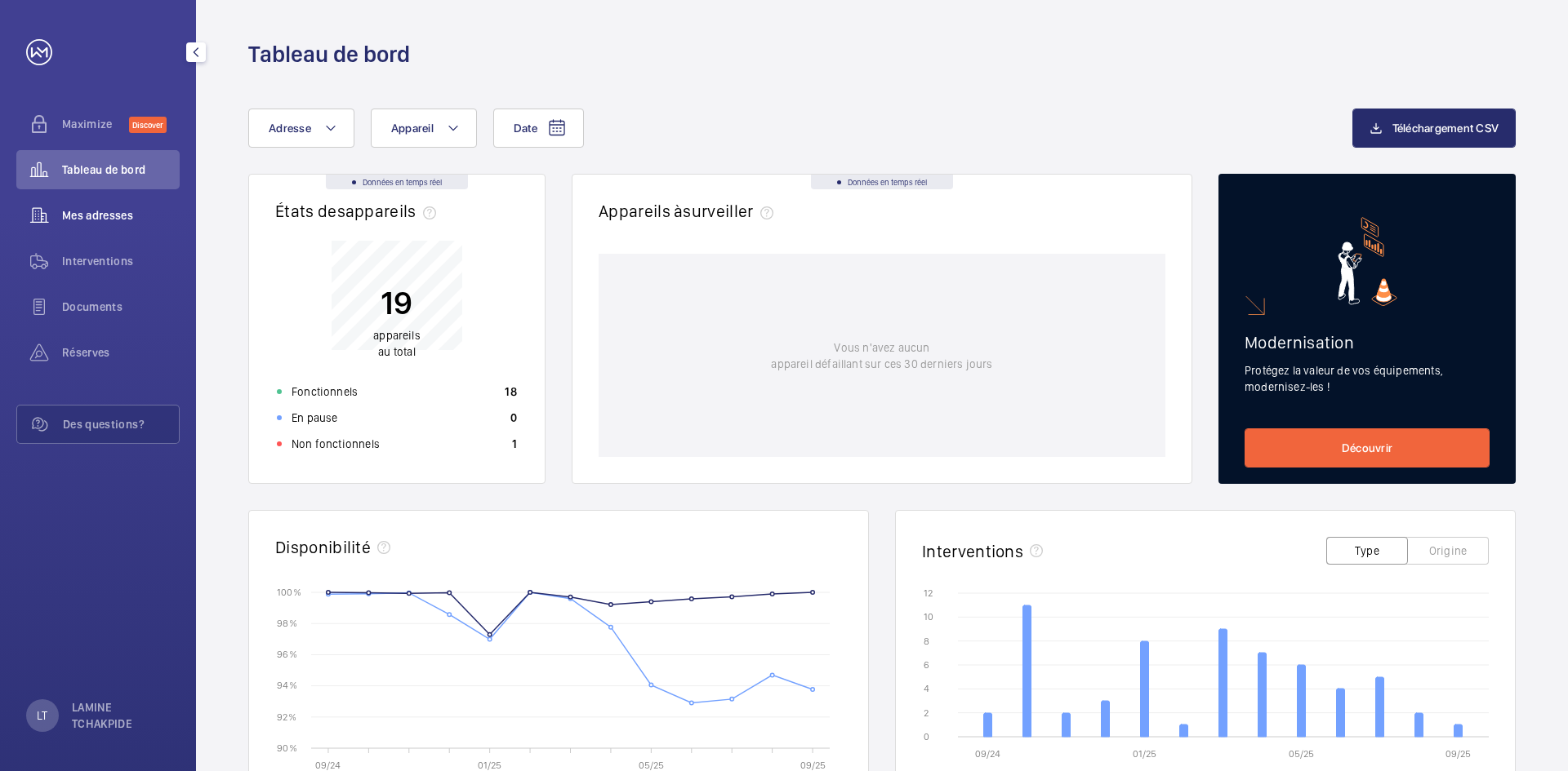
click at [79, 210] on span "Mes adresses" at bounding box center [121, 215] width 118 height 16
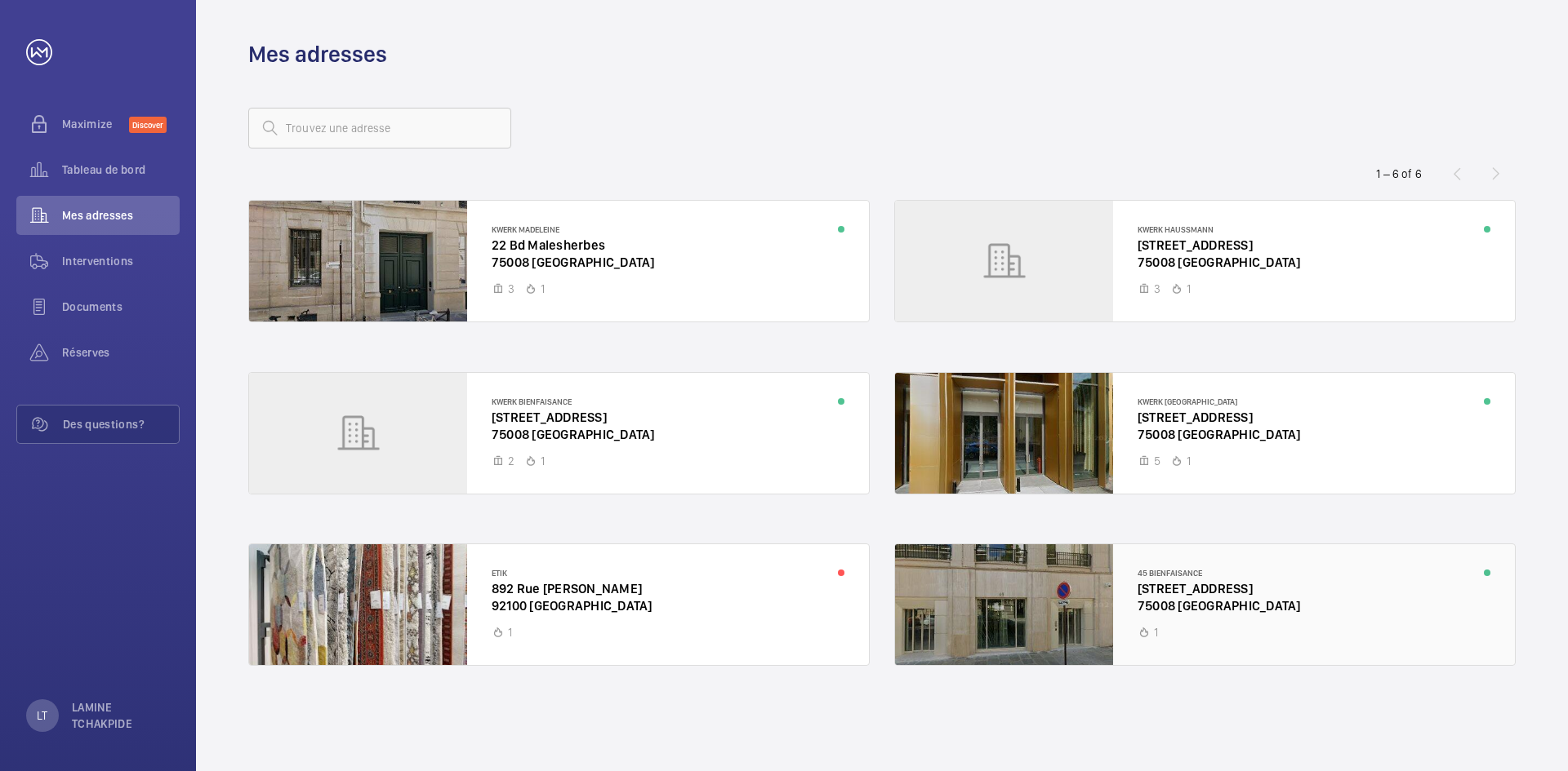
click at [1269, 622] on div at bounding box center [1205, 605] width 620 height 121
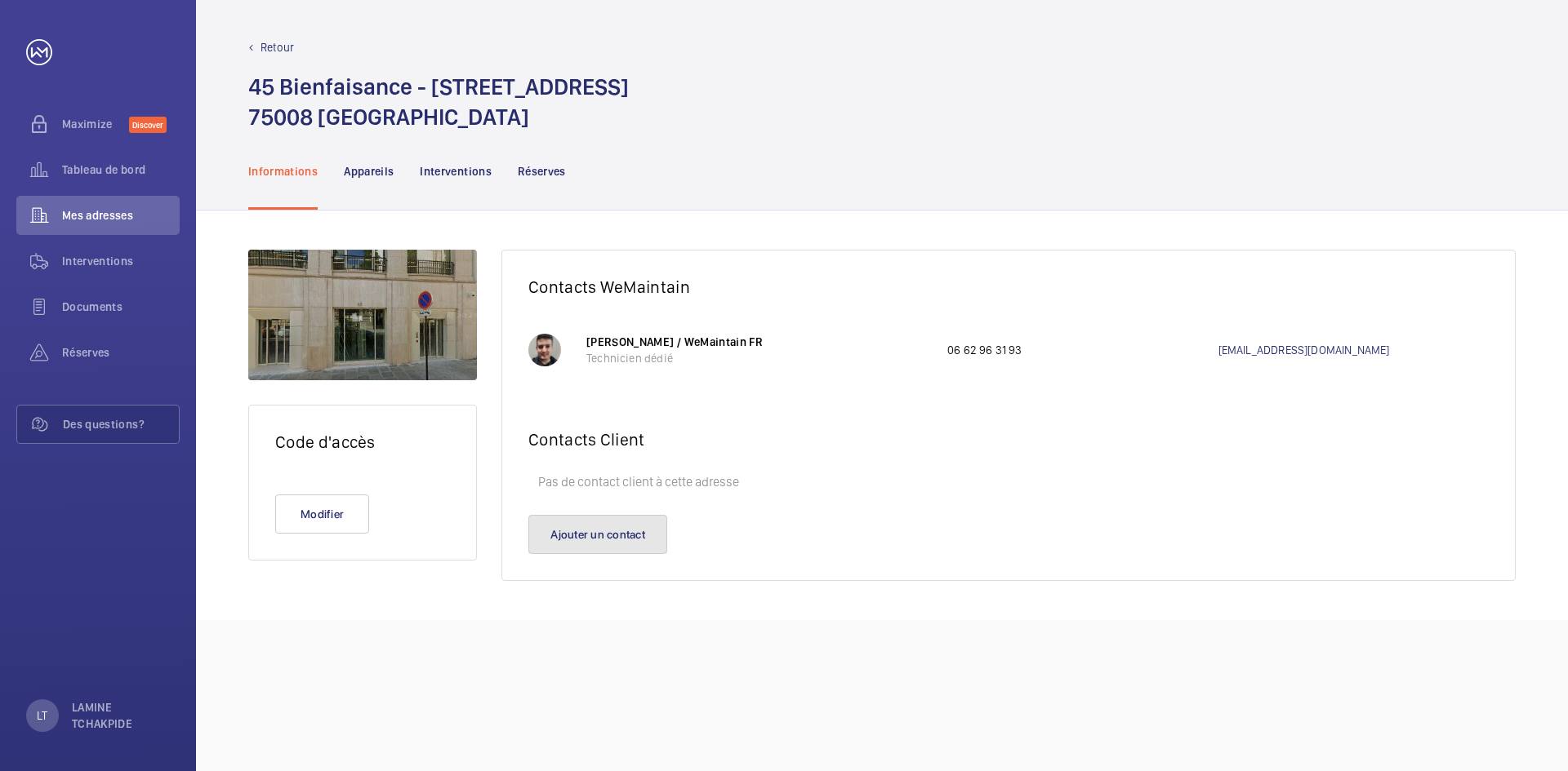
click at [635, 523] on button "Ajouter un contact" at bounding box center [598, 535] width 139 height 40
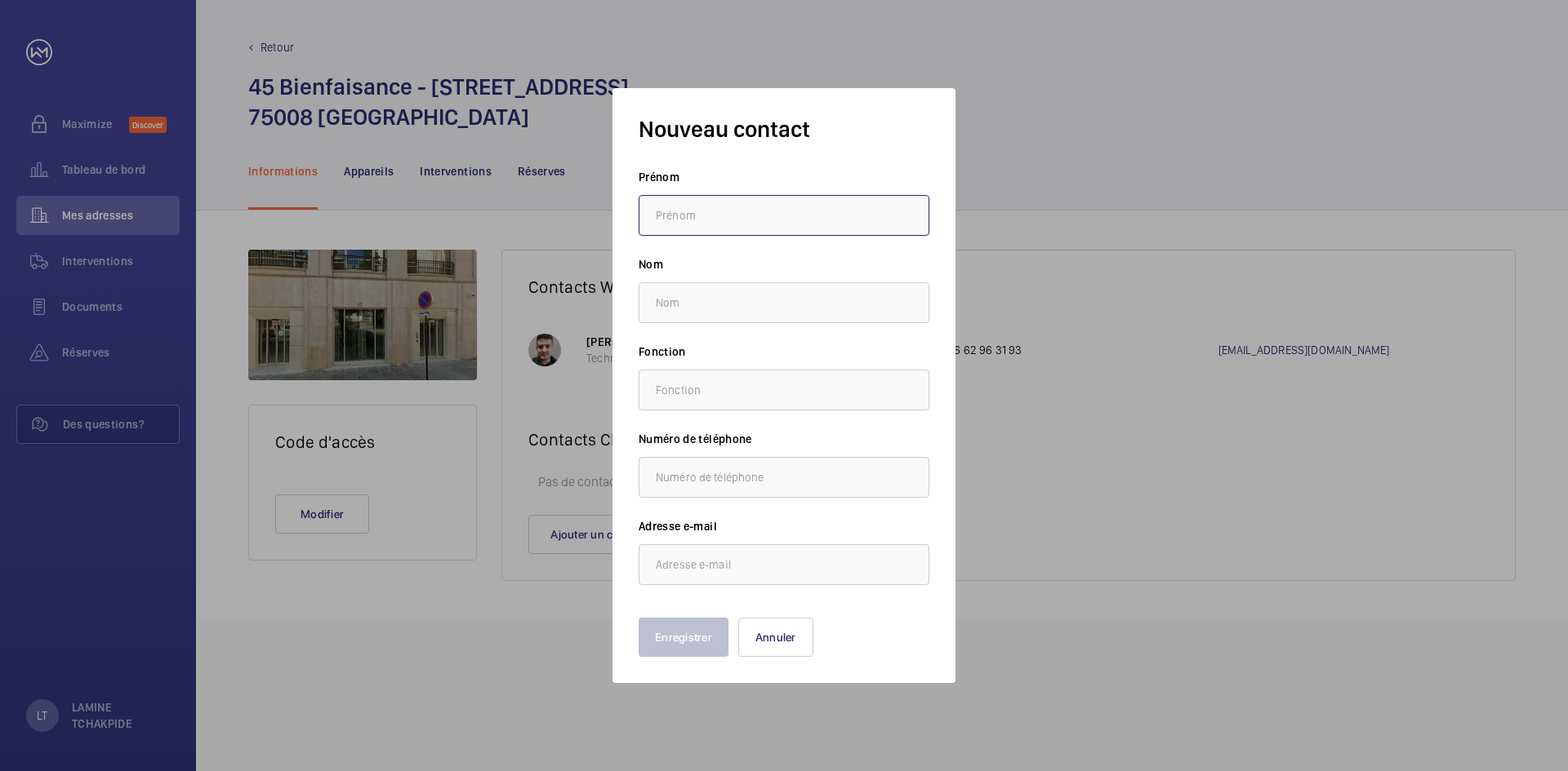
click at [746, 233] on input "text" at bounding box center [784, 215] width 291 height 41
type input "TCHAKPIDE"
type input "LAMINE"
type input "0665203010"
click at [765, 384] on input "text" at bounding box center [784, 390] width 291 height 41
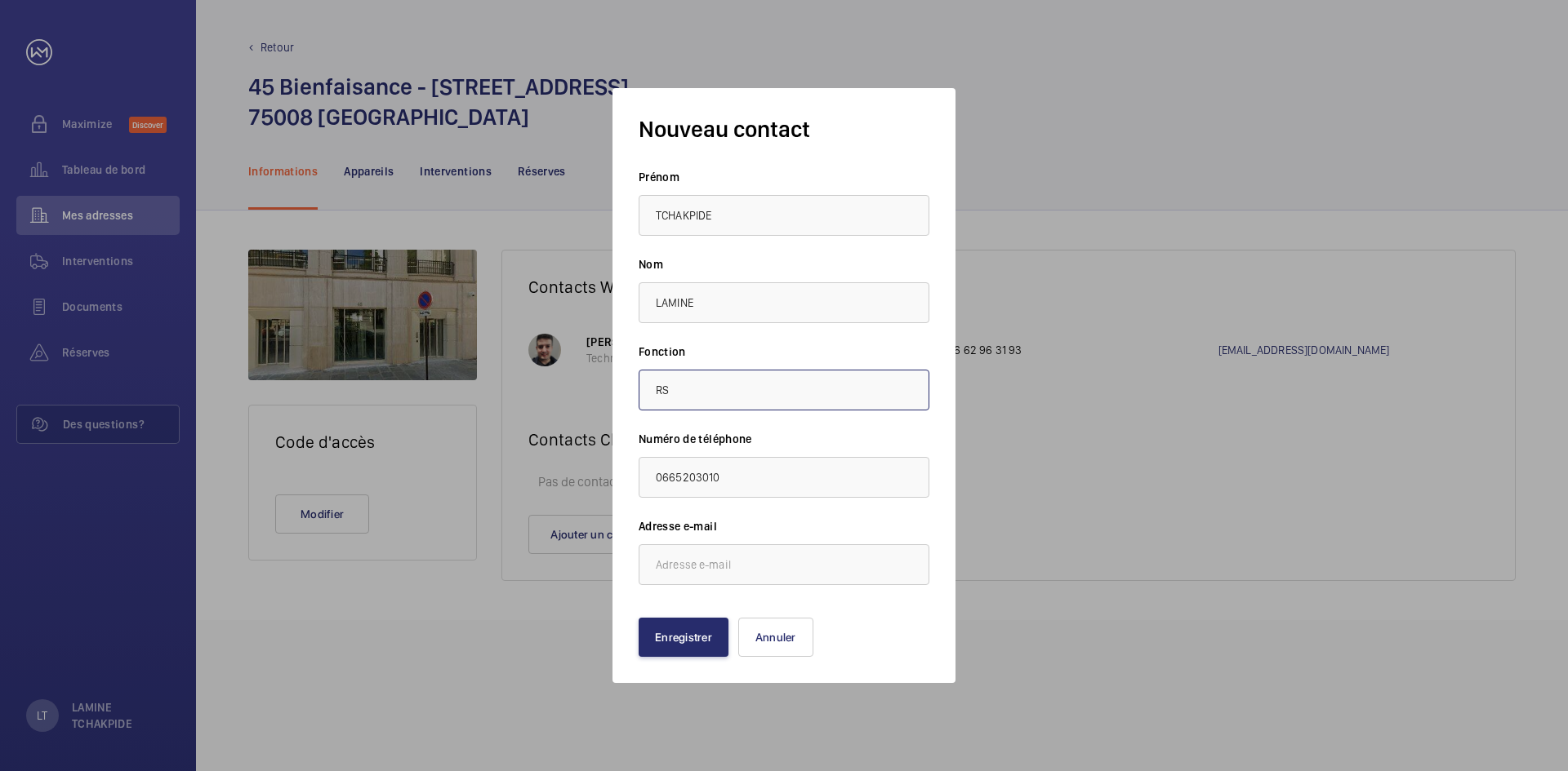
type input "RS"
click at [757, 566] on input "email" at bounding box center [784, 564] width 291 height 41
paste input "[EMAIL_ADDRESS][DOMAIN_NAME]"
type input "[EMAIL_ADDRESS][DOMAIN_NAME]"
click at [683, 629] on button "Enregistrer" at bounding box center [683, 638] width 90 height 40
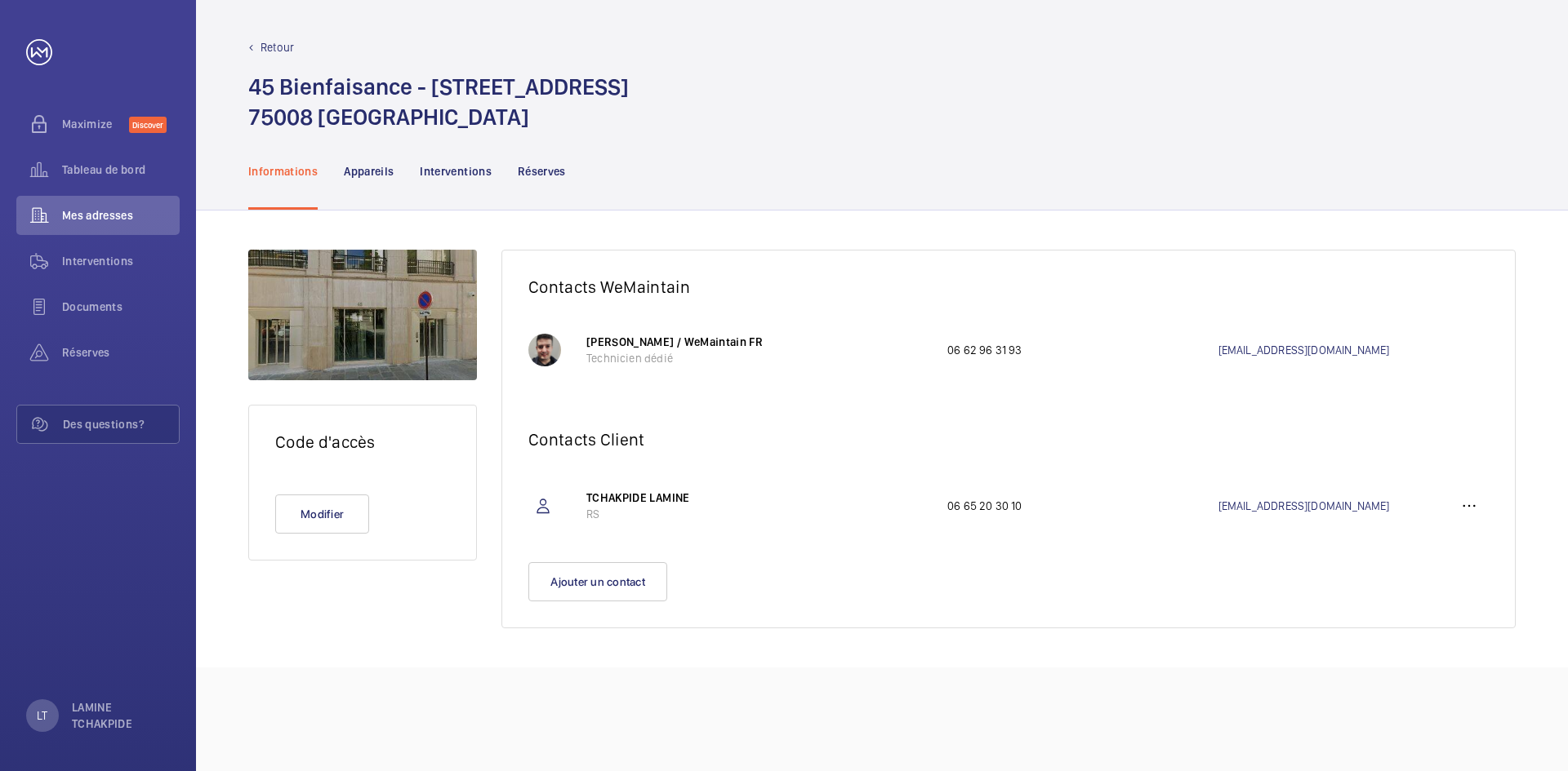
click at [269, 176] on p "Informations" at bounding box center [283, 171] width 70 height 16
click at [282, 54] on p "Retour" at bounding box center [277, 47] width 33 height 16
